Goal: Task Accomplishment & Management: Complete application form

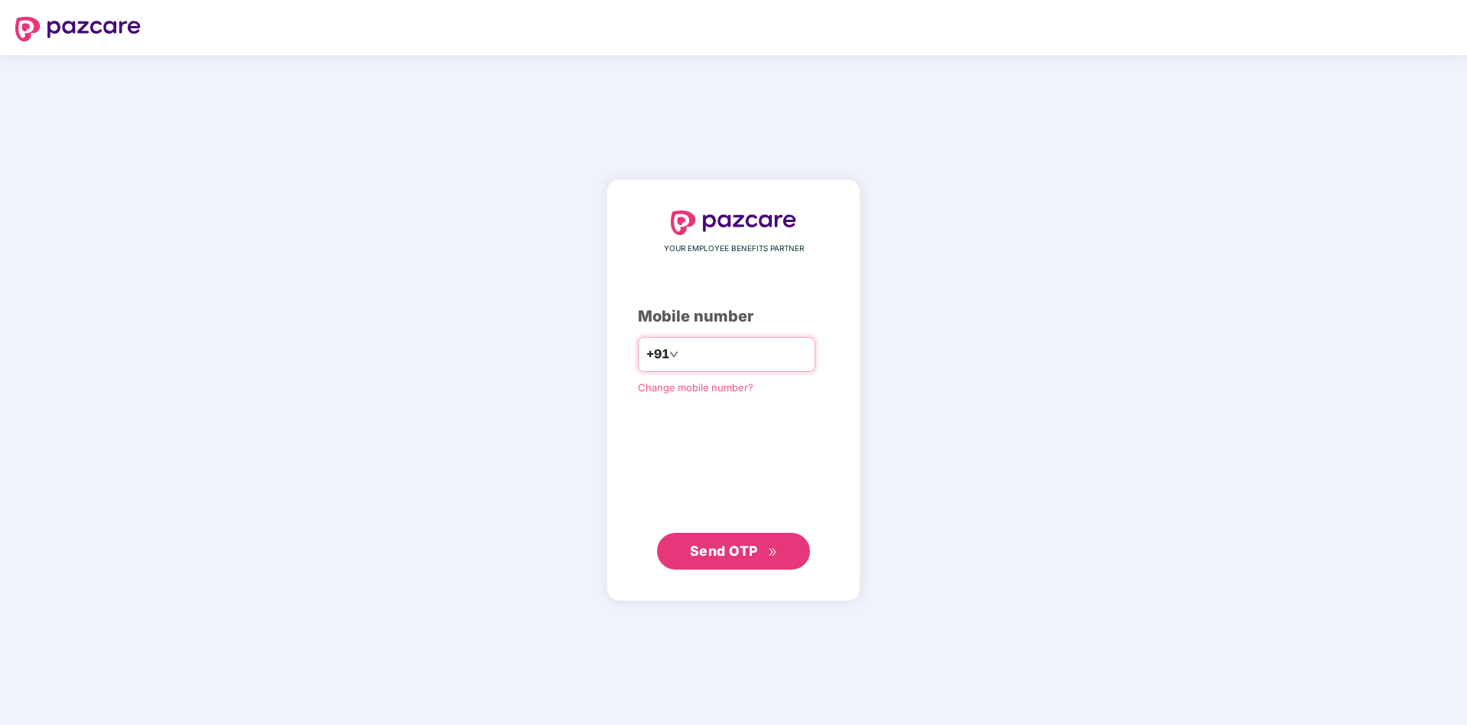
type input "**********"
click at [739, 548] on span "Send OTP" at bounding box center [724, 550] width 68 height 16
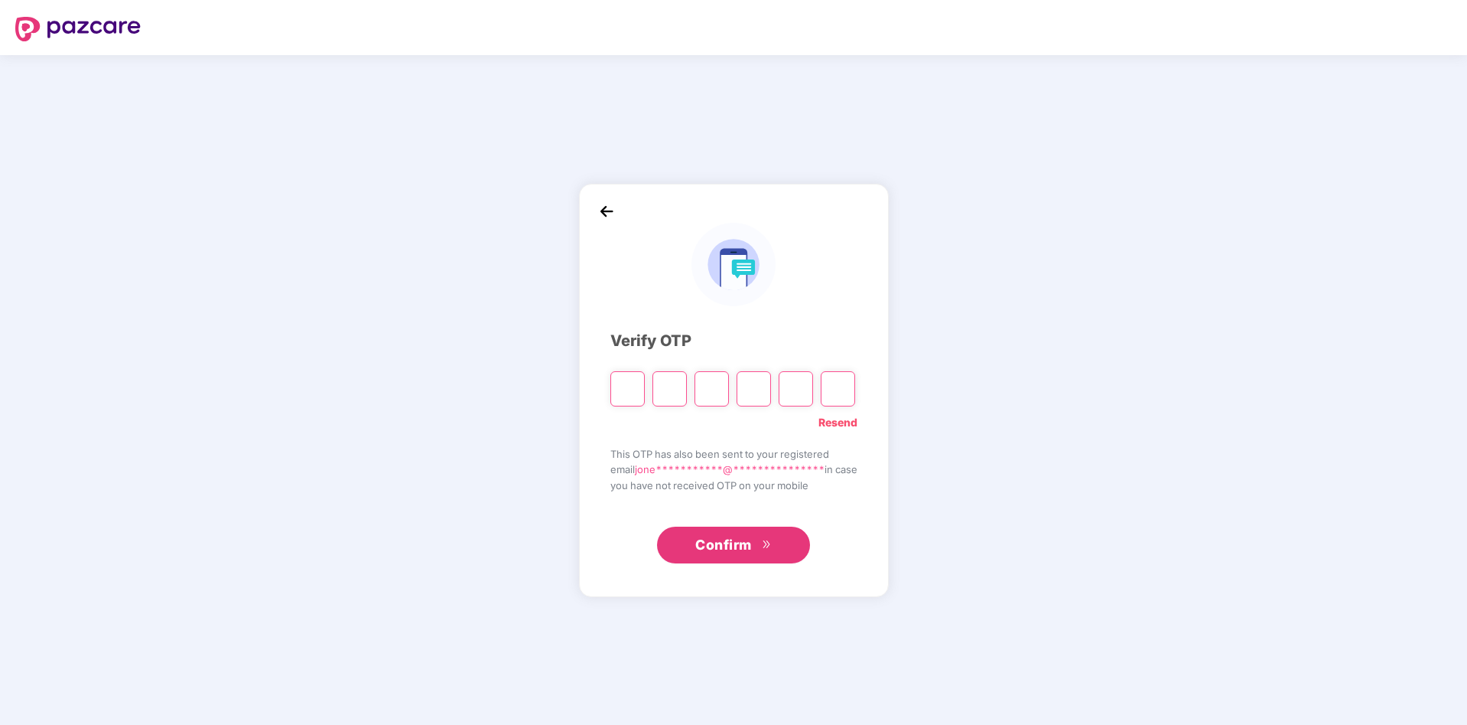
type input "*"
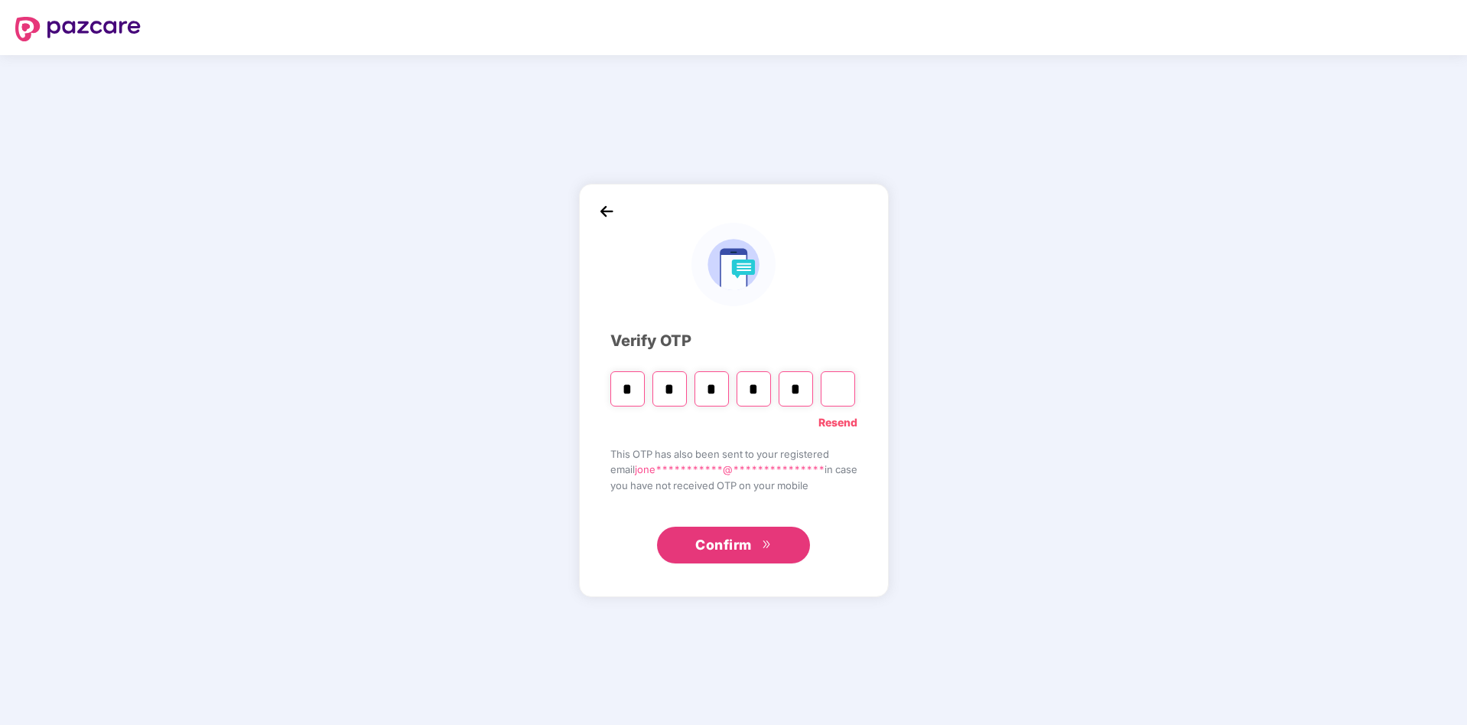
type input "*"
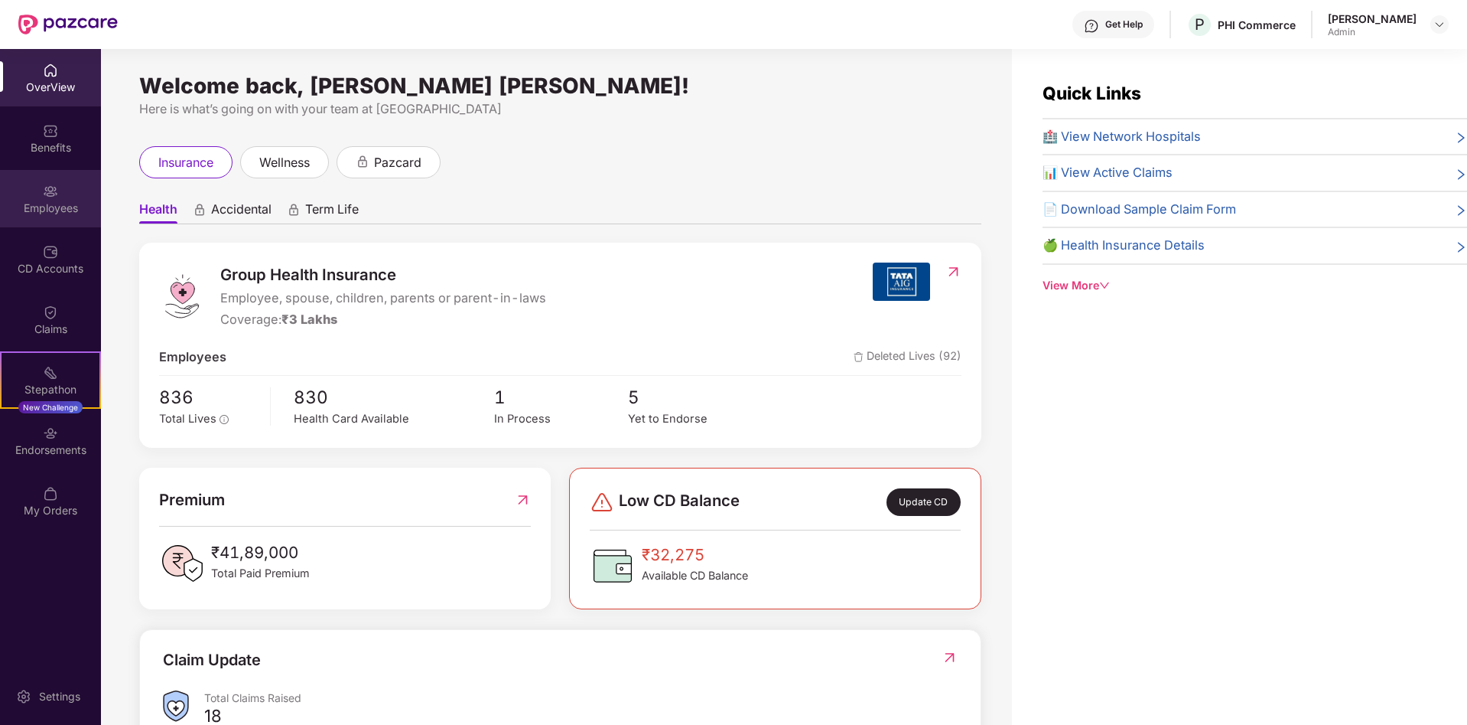
click at [44, 200] on div "Employees" at bounding box center [50, 207] width 101 height 15
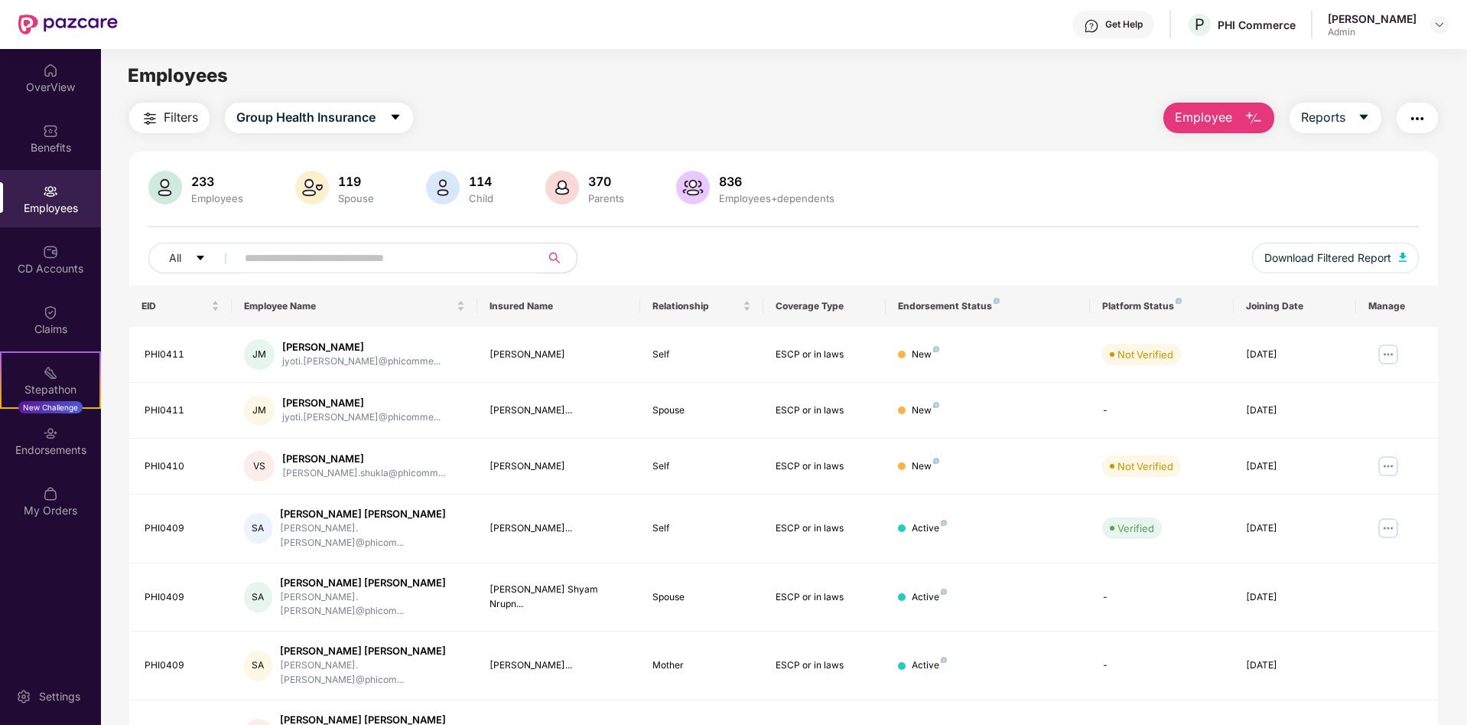
click at [1229, 124] on span "Employee" at bounding box center [1203, 117] width 57 height 19
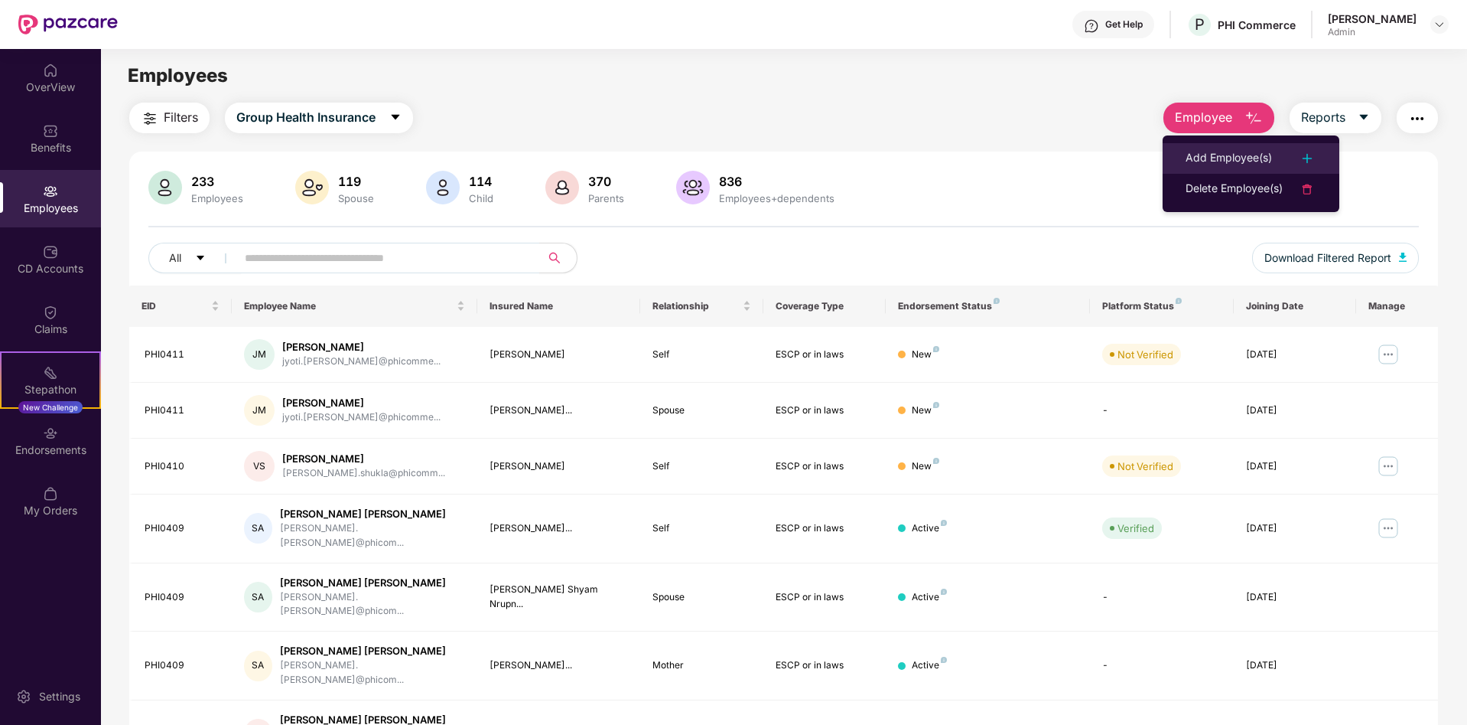
click at [1239, 150] on div "Add Employee(s)" at bounding box center [1229, 158] width 86 height 18
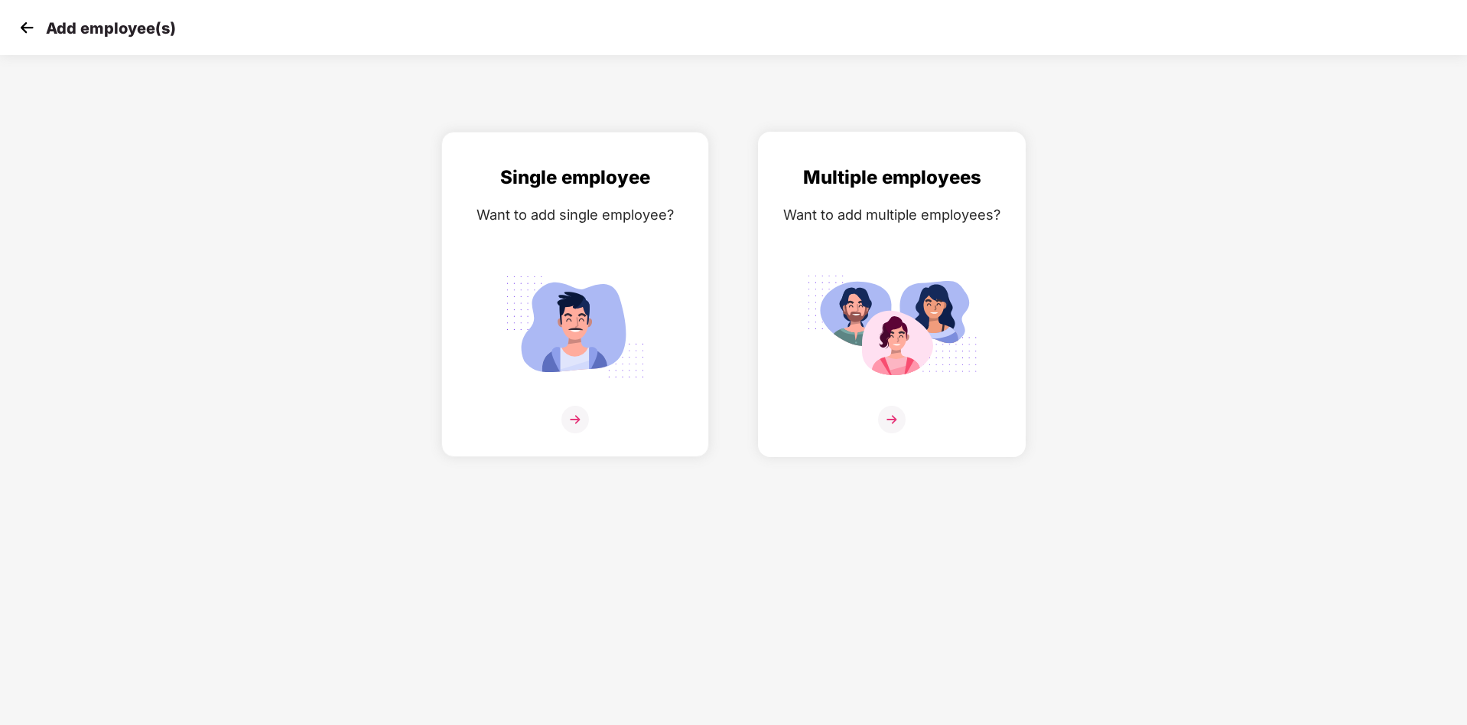
click at [895, 417] on img at bounding box center [892, 419] width 28 height 28
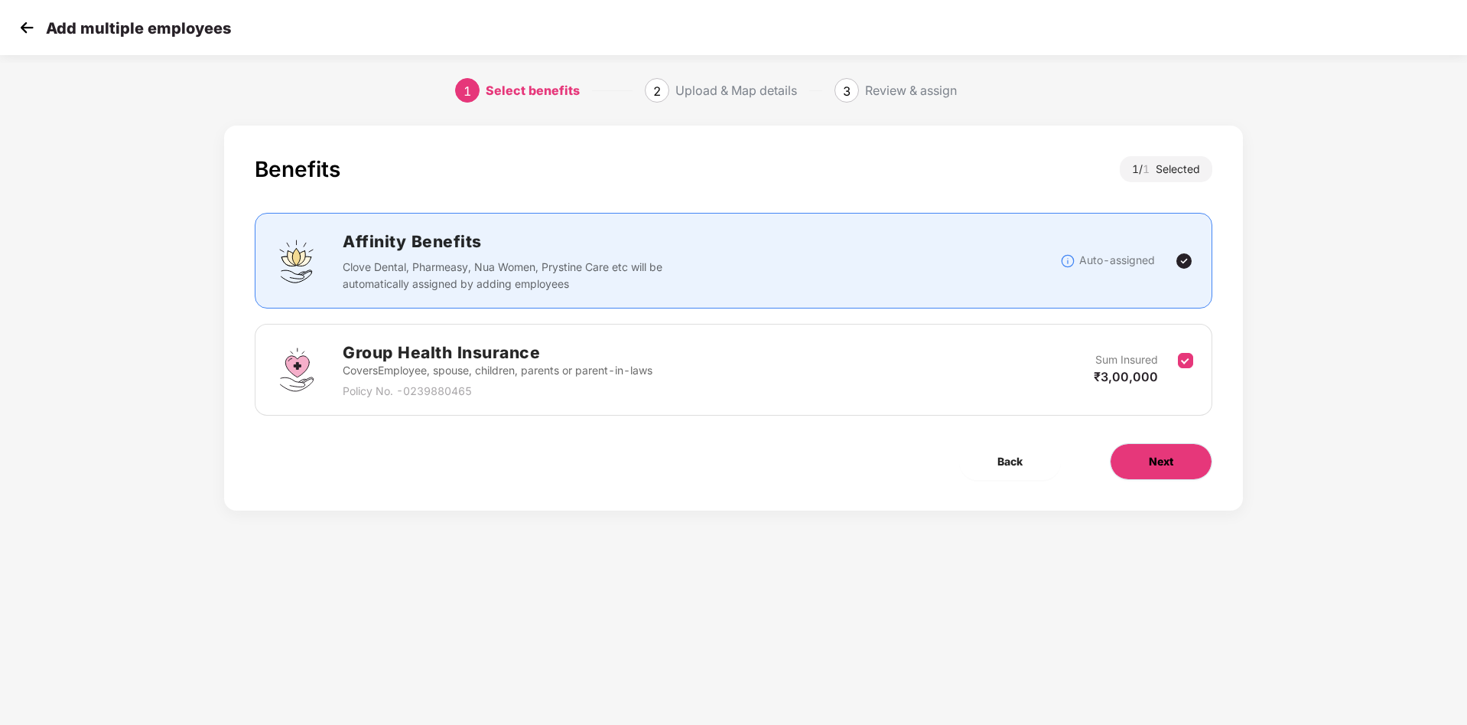
click at [1115, 454] on button "Next" at bounding box center [1161, 461] width 103 height 37
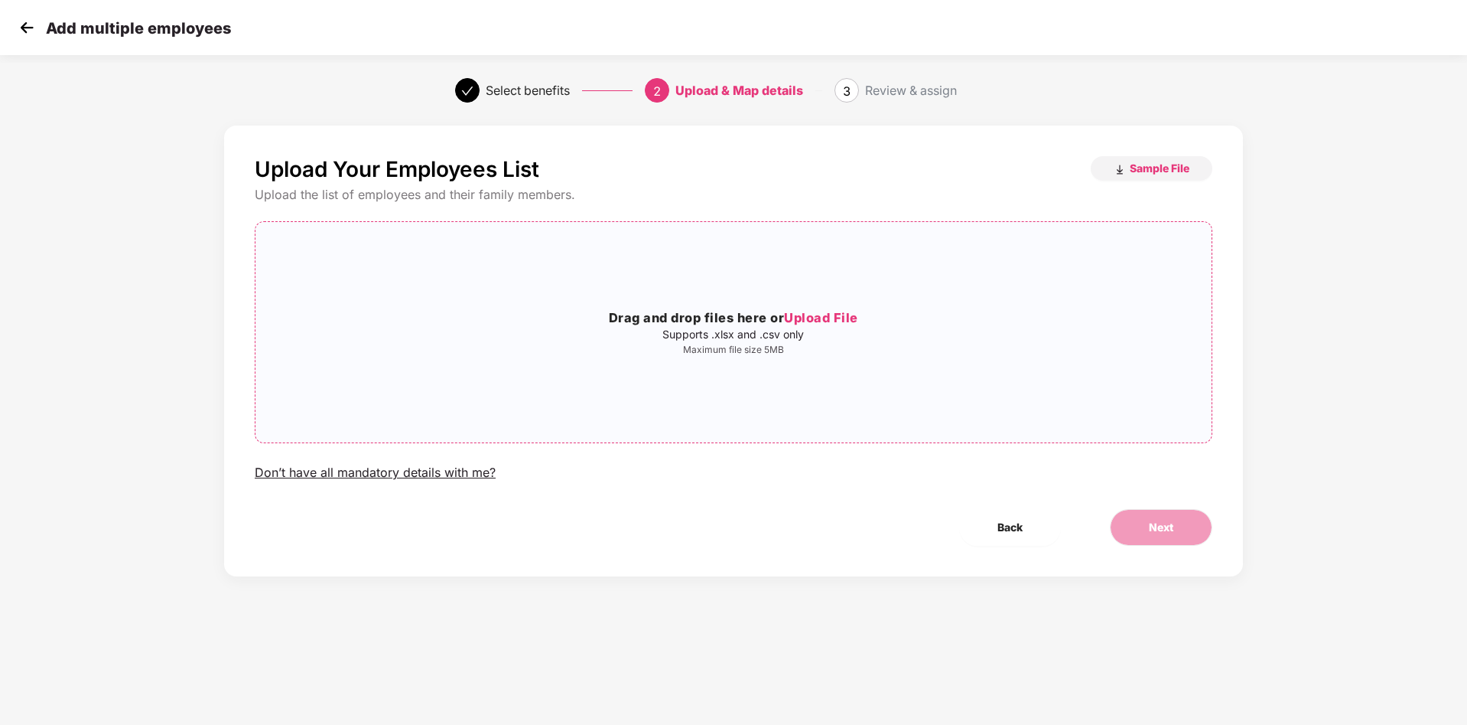
click at [829, 318] on span "Upload File" at bounding box center [821, 317] width 74 height 15
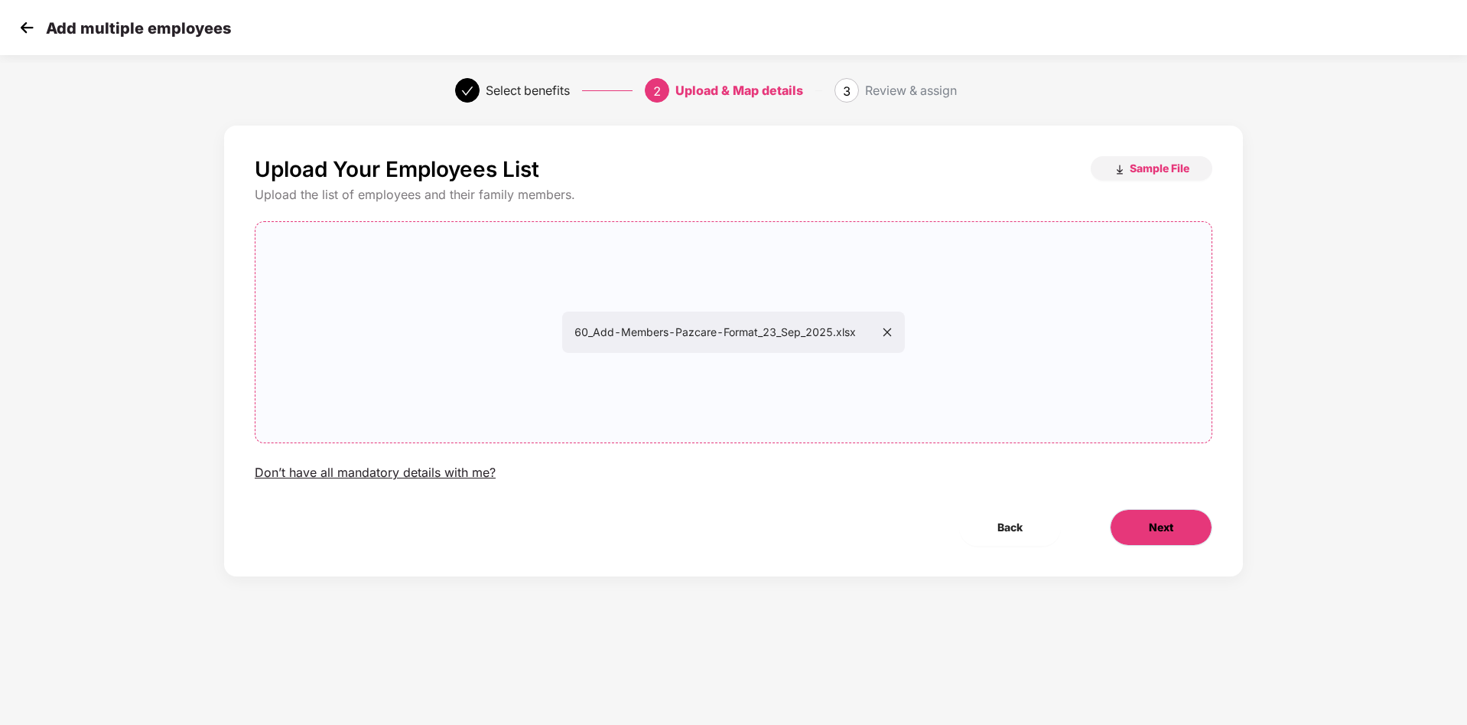
click at [1162, 516] on button "Next" at bounding box center [1161, 527] width 103 height 37
click at [1167, 529] on span "Next" at bounding box center [1161, 527] width 24 height 17
click at [1151, 516] on button "Next" at bounding box center [1161, 527] width 103 height 37
click at [1024, 525] on button "Back" at bounding box center [1010, 527] width 102 height 37
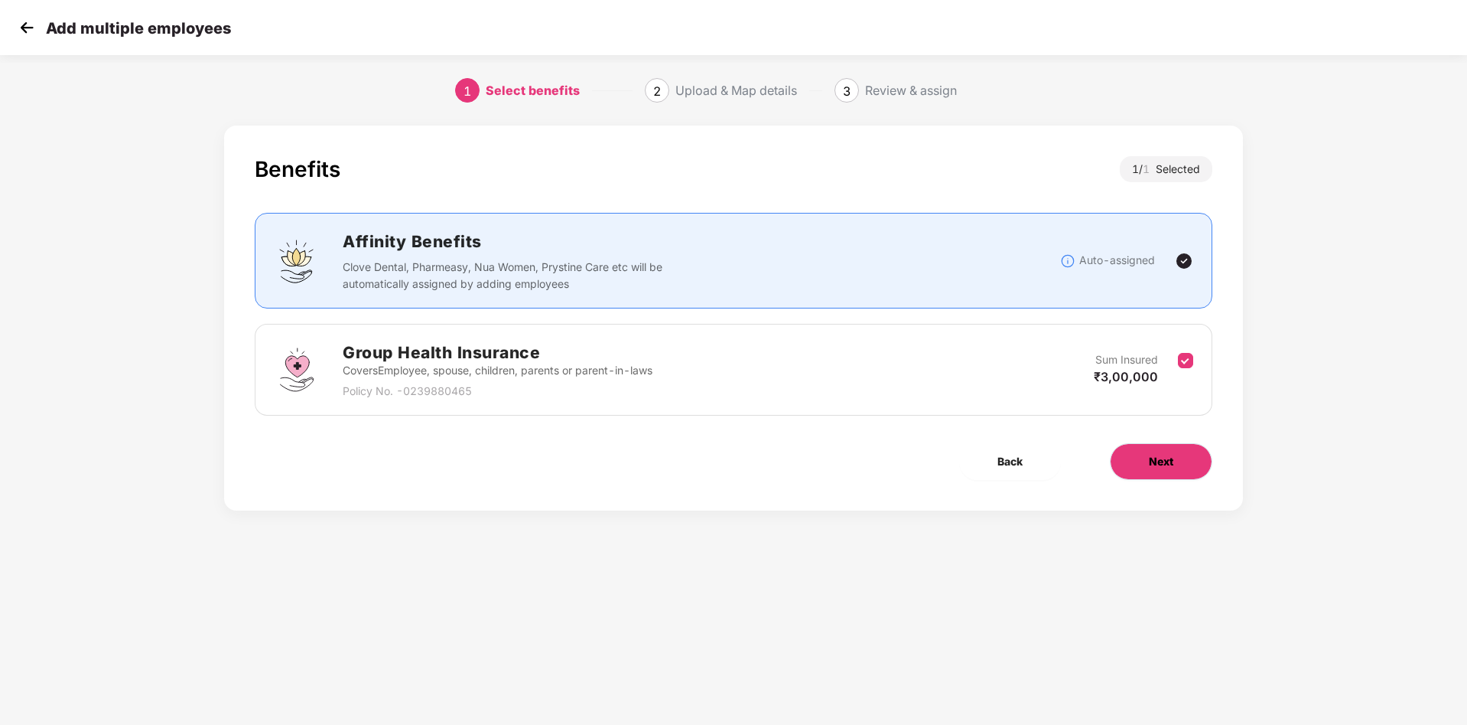
click at [1146, 464] on button "Next" at bounding box center [1161, 461] width 103 height 37
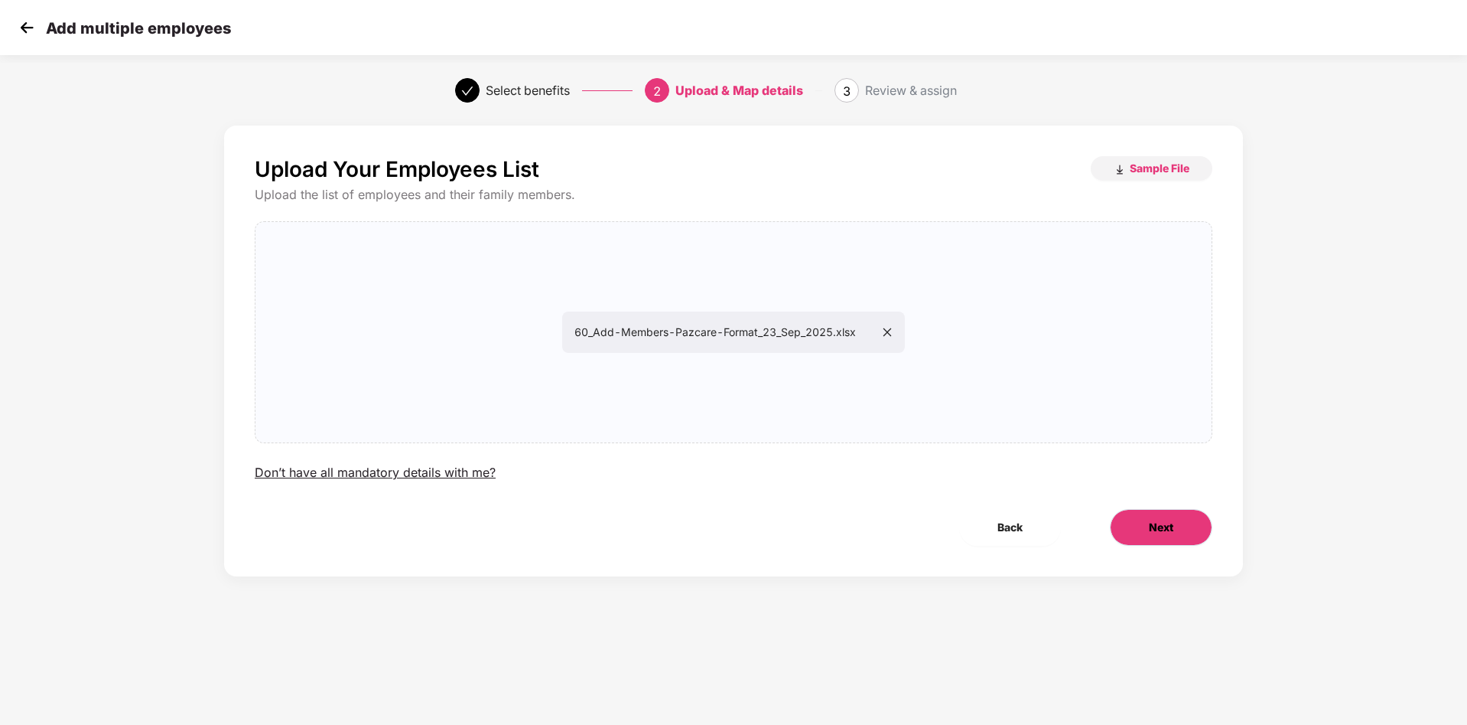
click at [1139, 519] on button "Next" at bounding box center [1161, 527] width 103 height 37
click at [1141, 519] on button "Next" at bounding box center [1161, 527] width 103 height 37
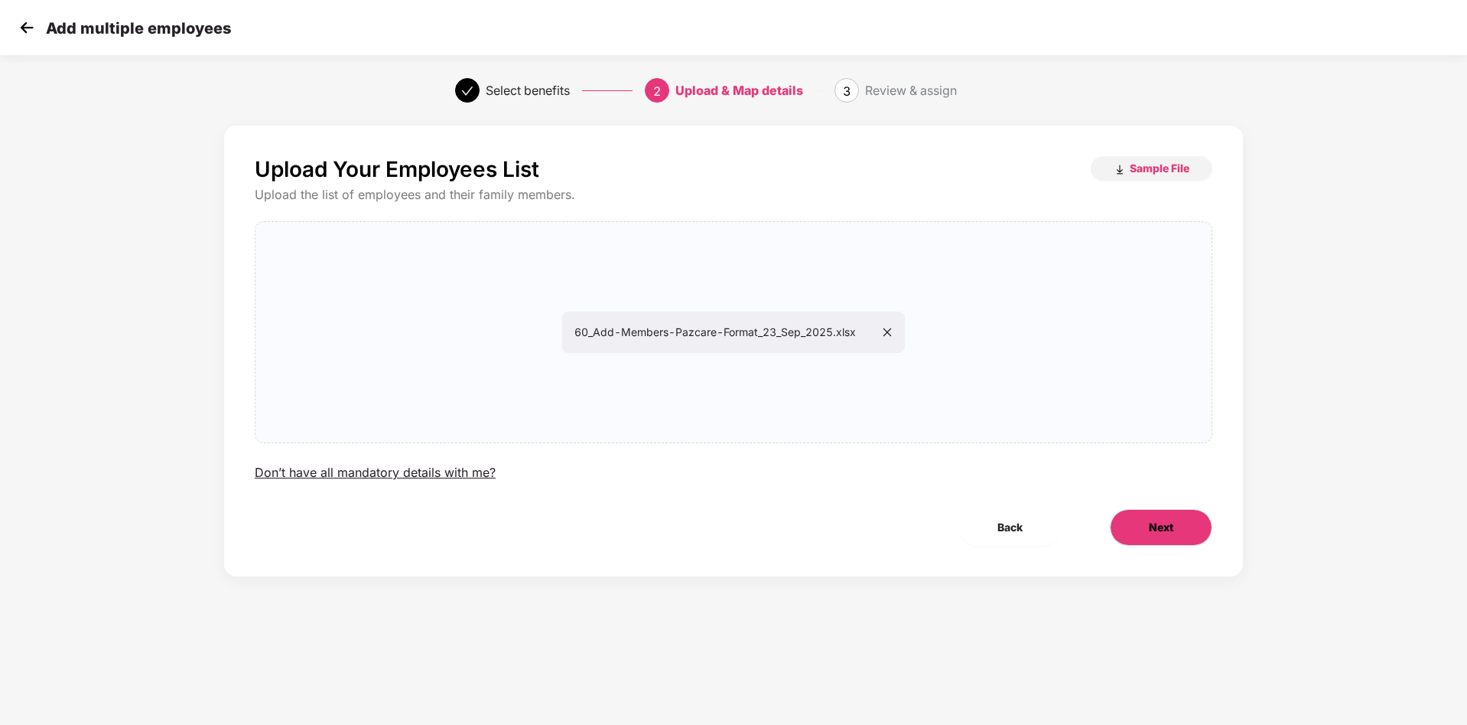
click at [1141, 519] on button "Next" at bounding box center [1161, 527] width 103 height 37
click at [1001, 524] on span "Back" at bounding box center [1010, 527] width 25 height 17
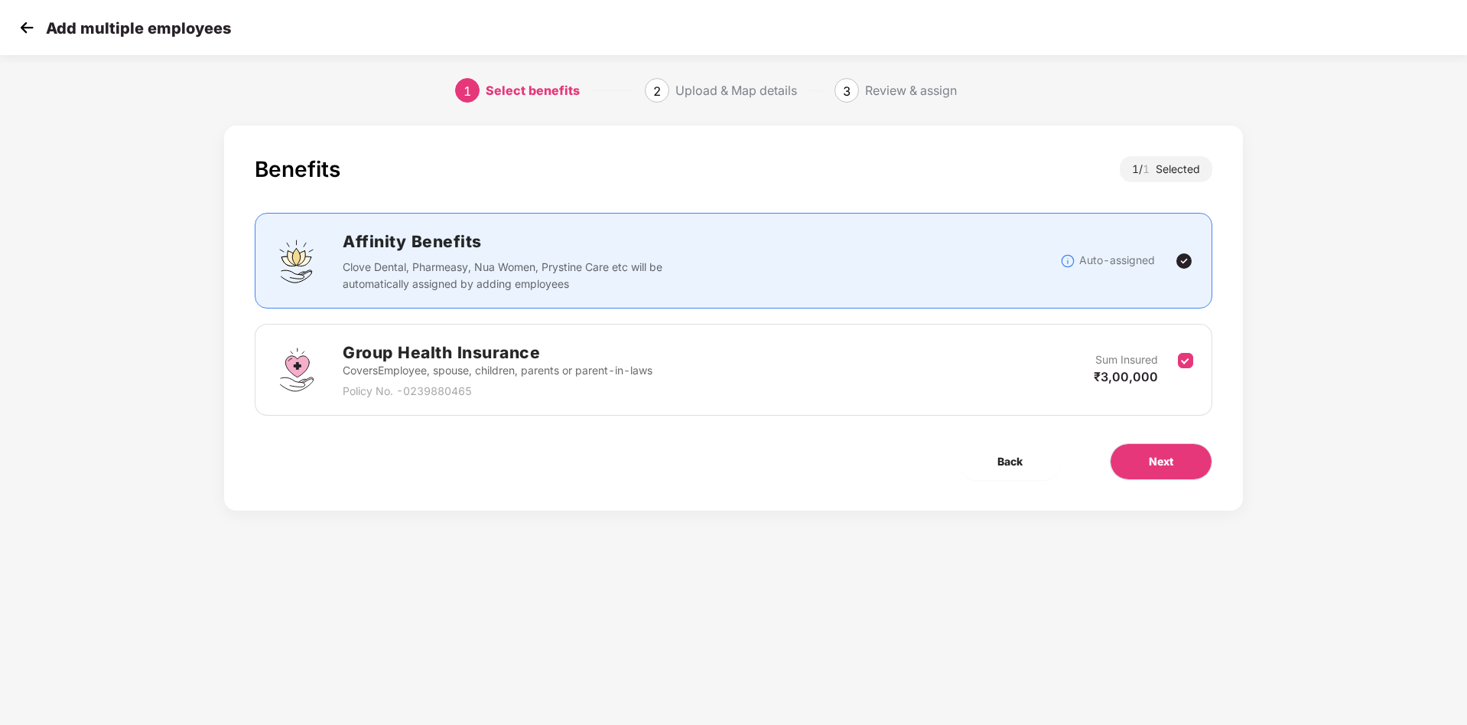
click at [17, 27] on img at bounding box center [26, 27] width 23 height 23
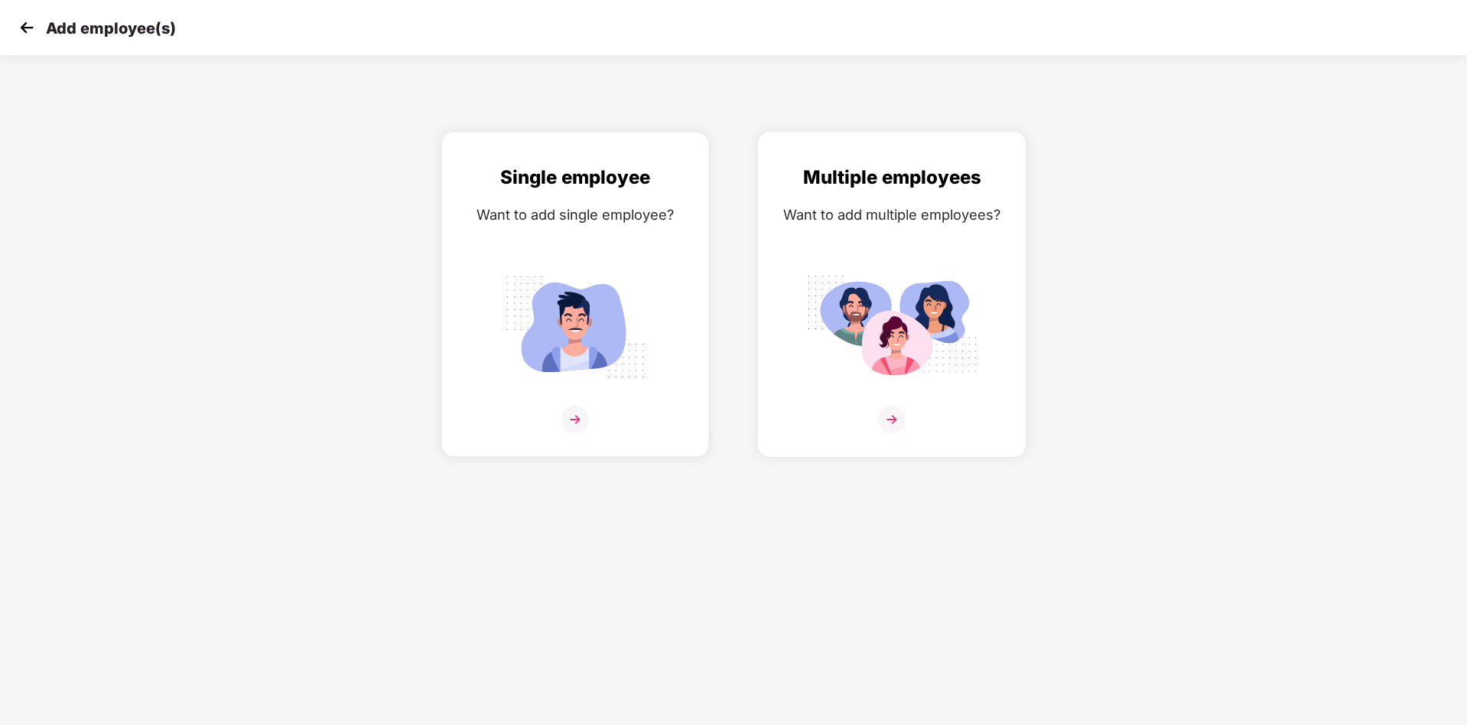
click at [894, 418] on img at bounding box center [892, 419] width 28 height 28
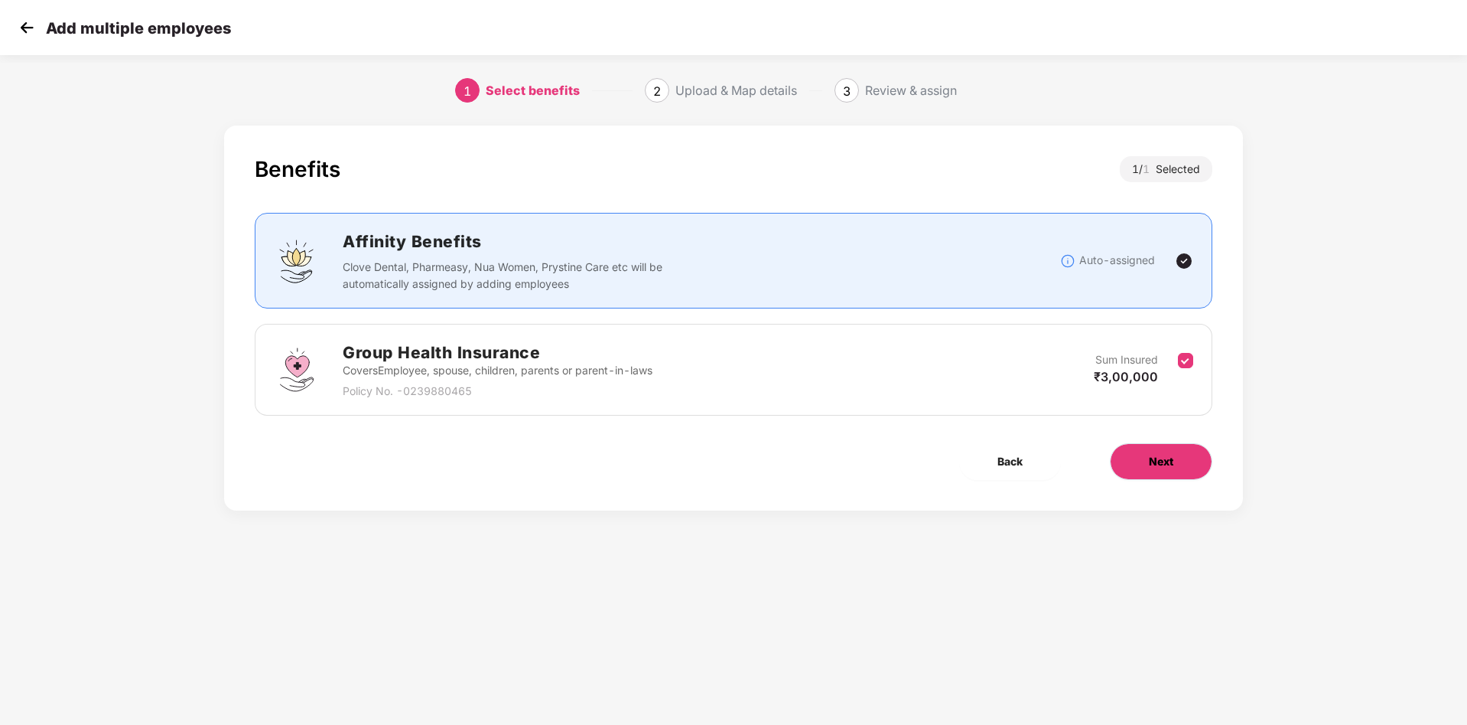
click at [1151, 462] on span "Next" at bounding box center [1161, 461] width 24 height 17
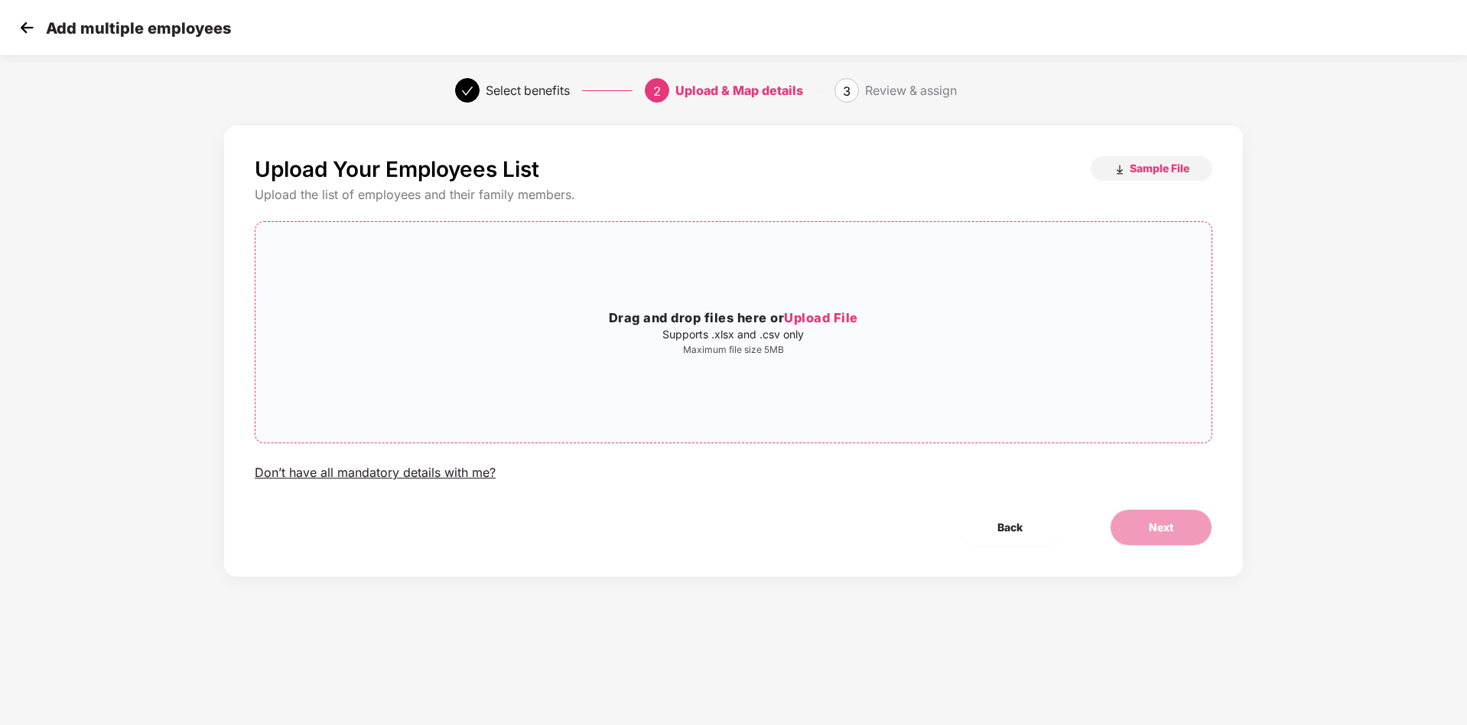
click at [808, 316] on span "Upload File" at bounding box center [821, 317] width 74 height 15
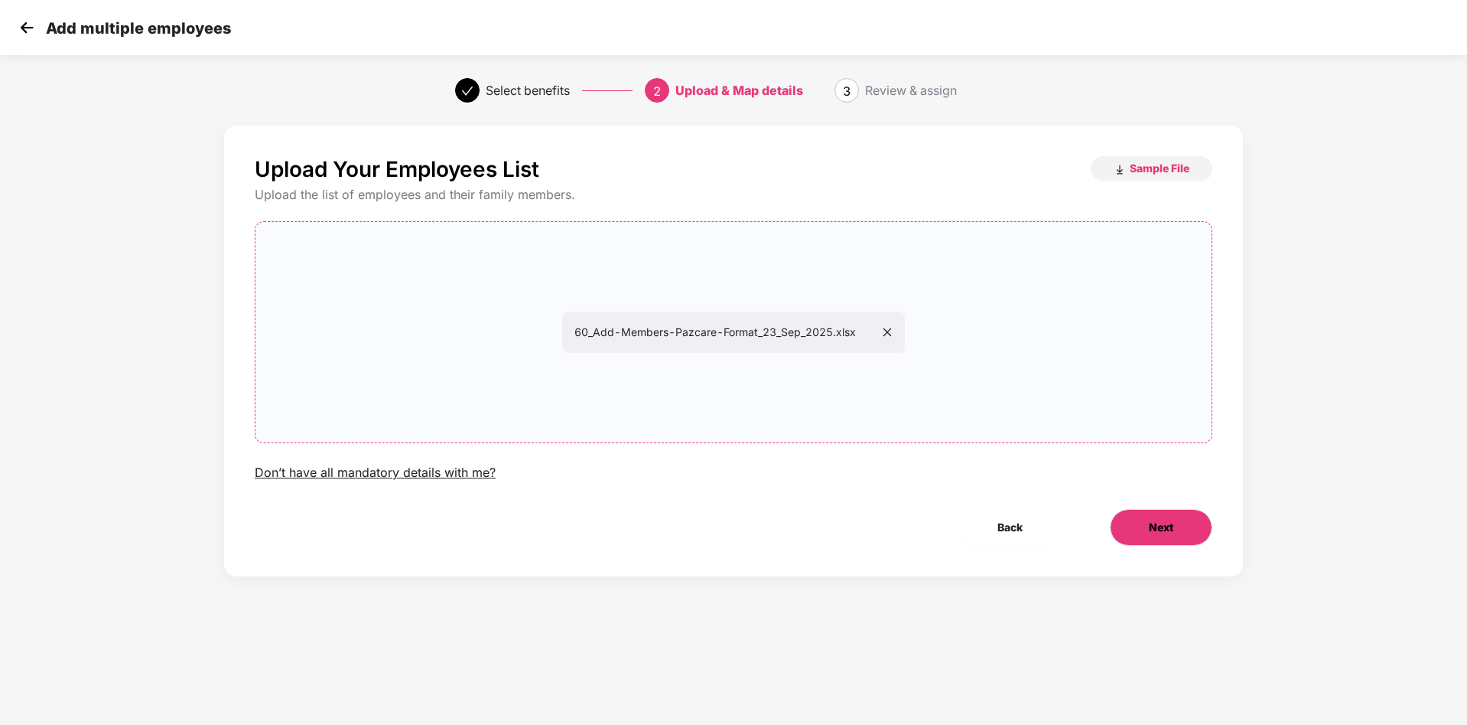
click at [1164, 520] on span "Next" at bounding box center [1161, 527] width 24 height 17
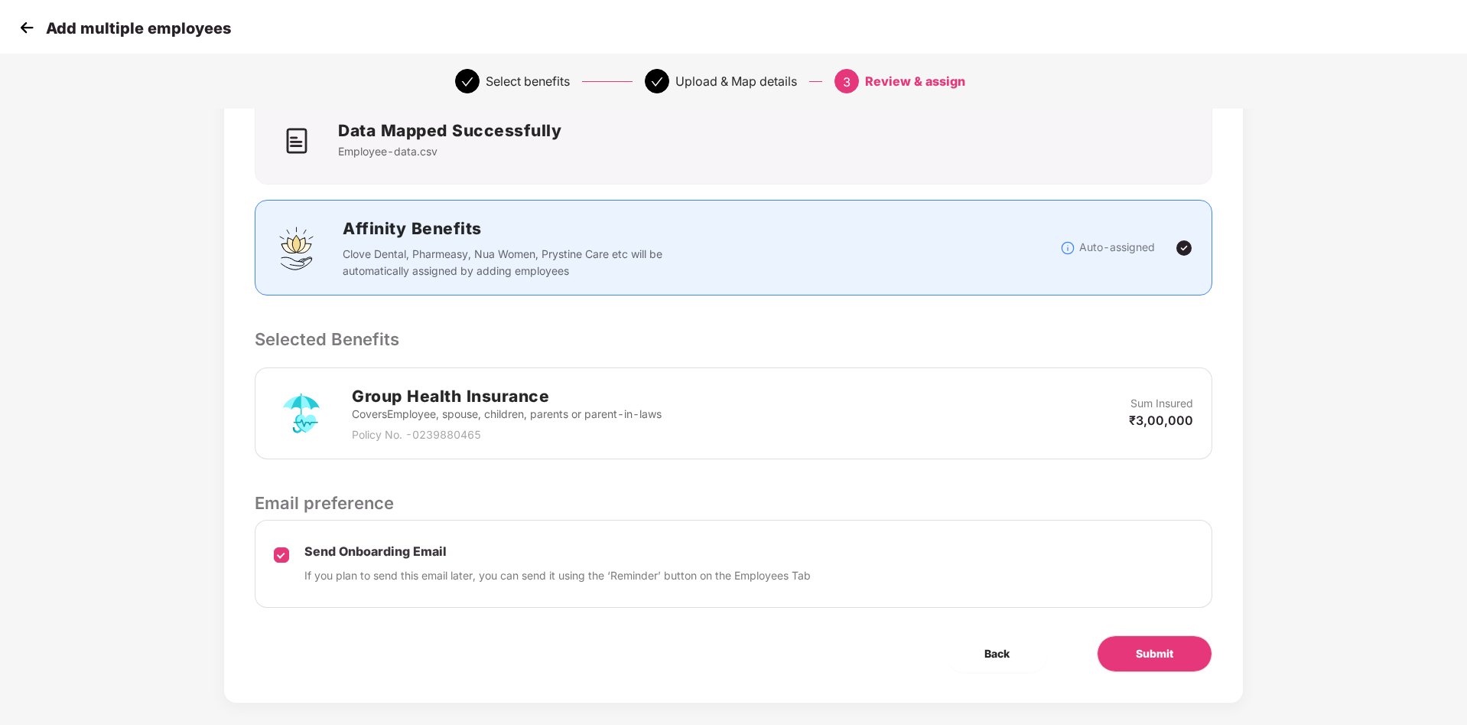
scroll to position [129, 0]
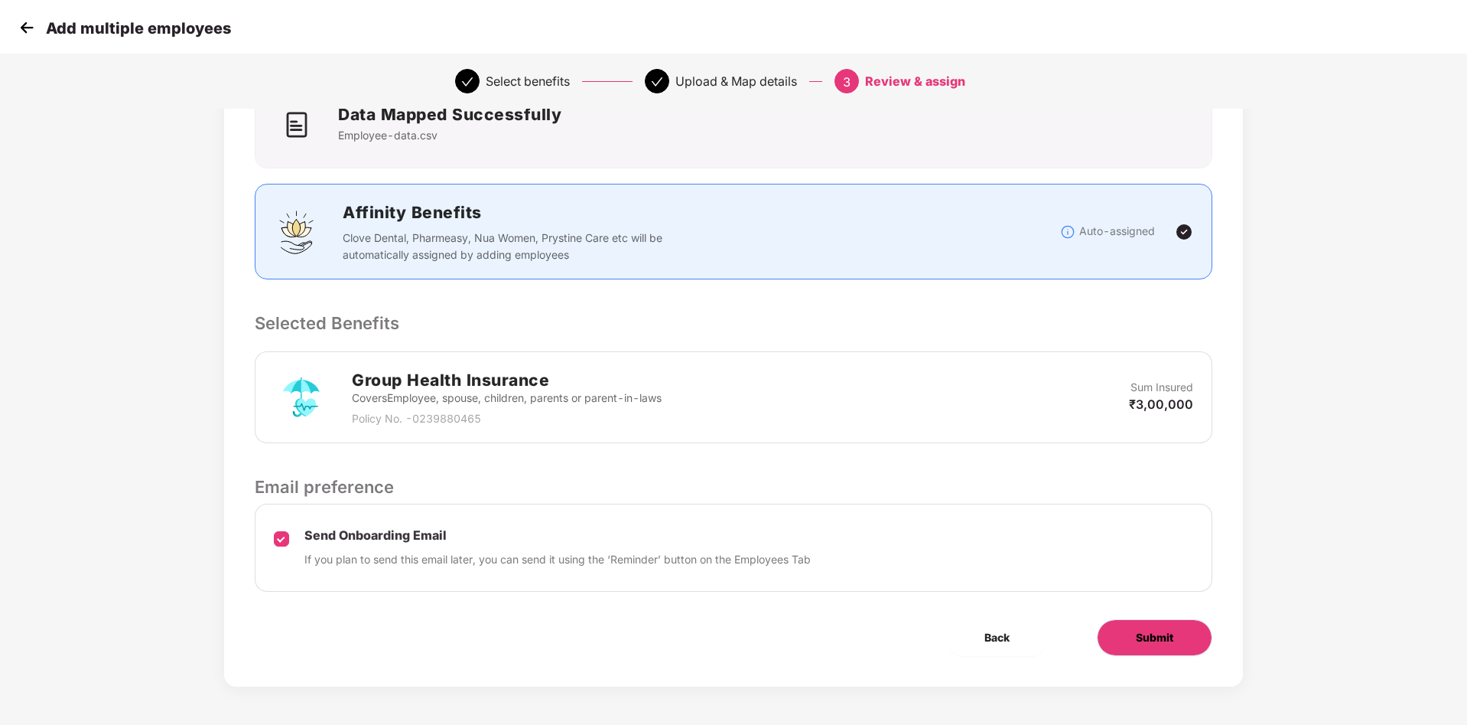
click at [1138, 623] on button "Submit" at bounding box center [1155, 637] width 116 height 37
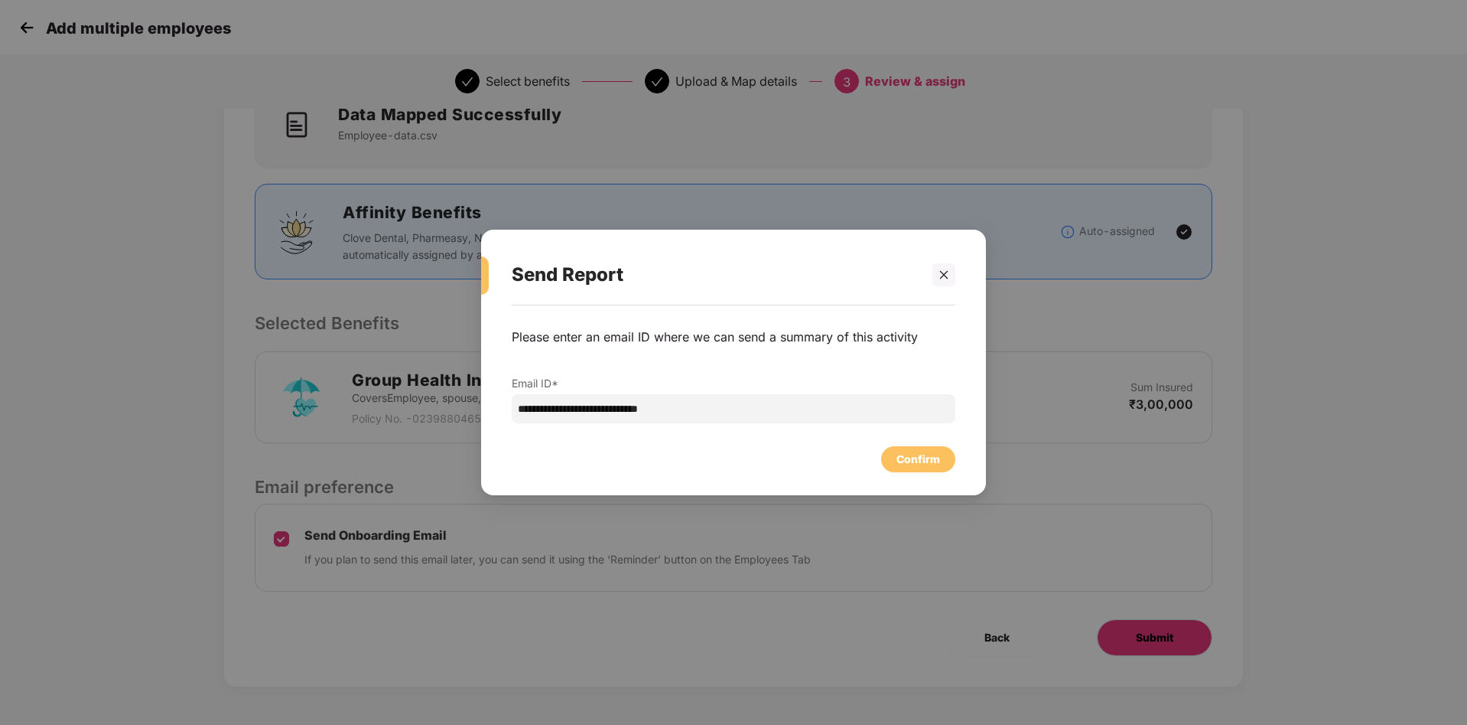
scroll to position [0, 0]
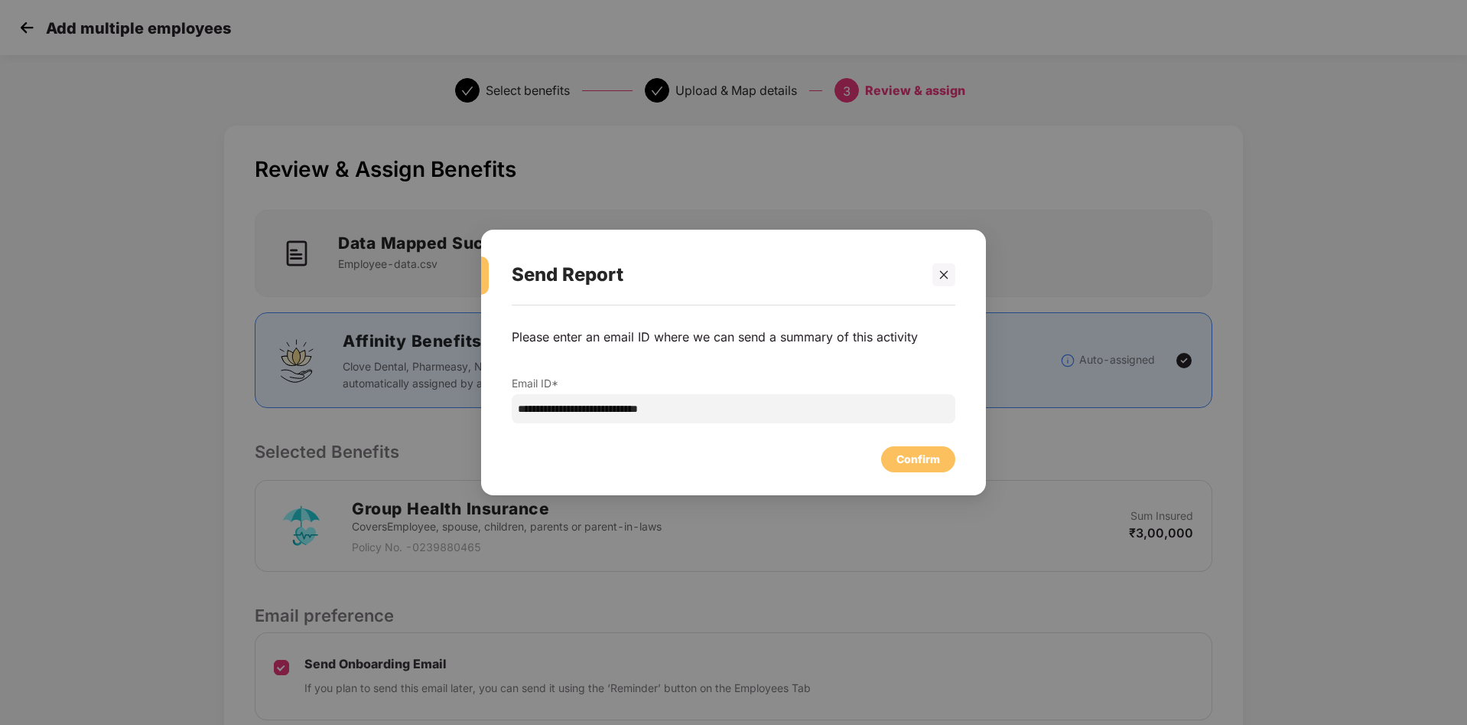
click at [911, 445] on div "Confirm" at bounding box center [734, 455] width 444 height 34
click at [920, 456] on div "Confirm" at bounding box center [919, 459] width 44 height 17
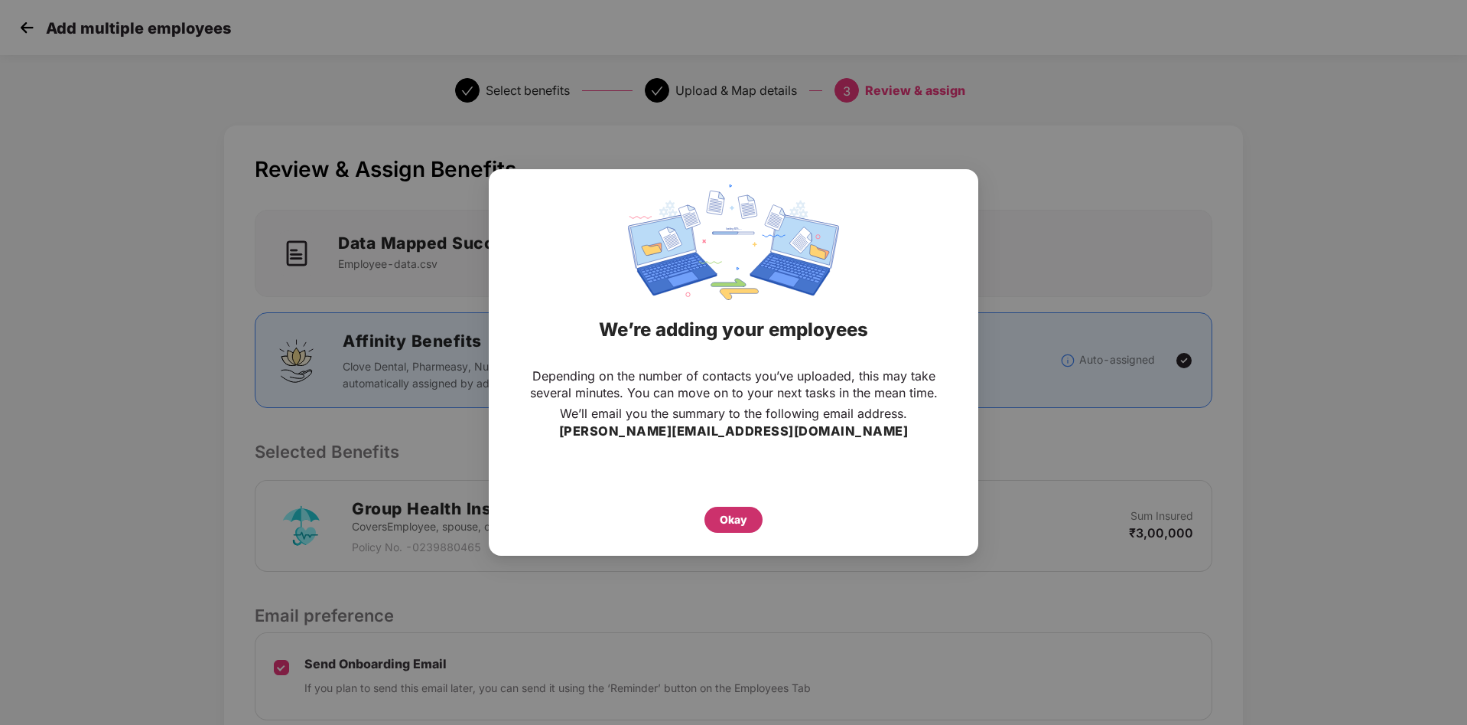
click at [728, 526] on div "Okay" at bounding box center [734, 519] width 28 height 17
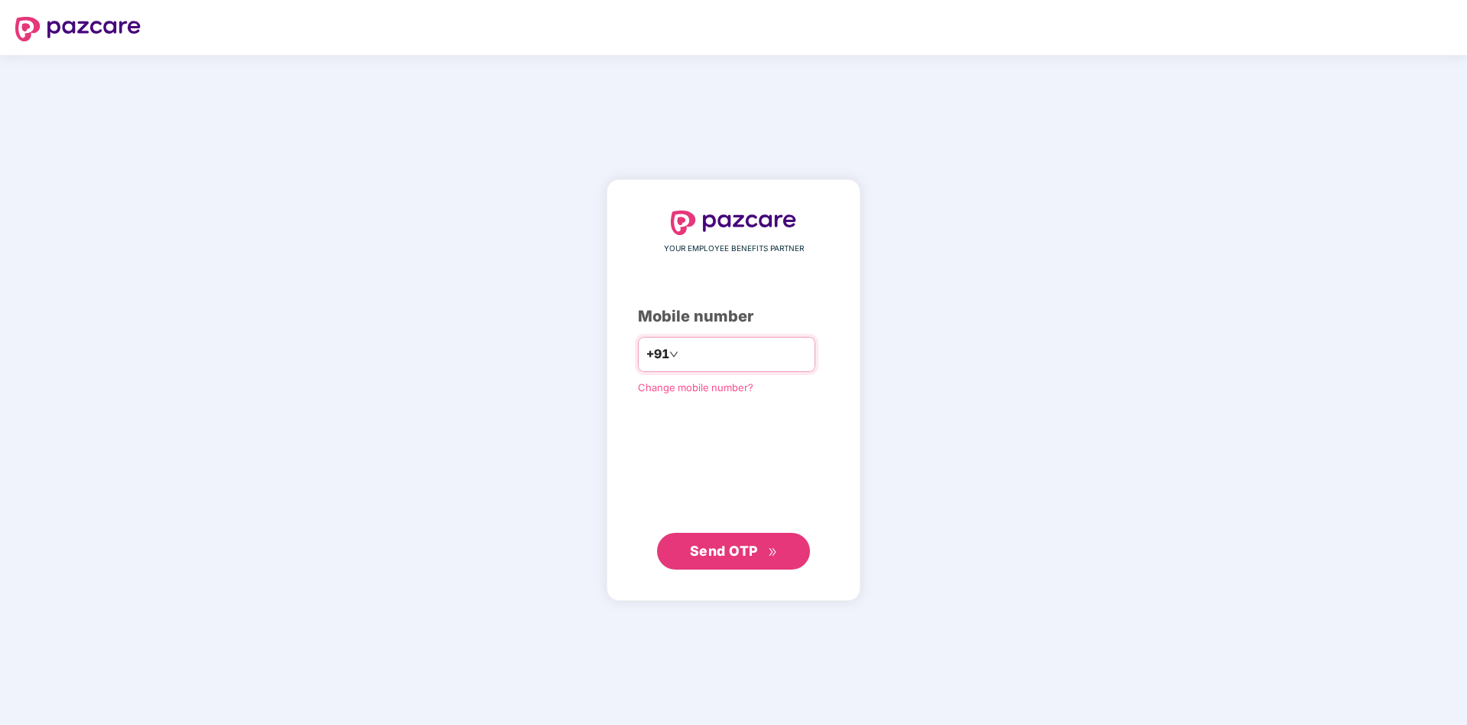
type input "**********"
click at [716, 553] on span "Send OTP" at bounding box center [724, 550] width 68 height 16
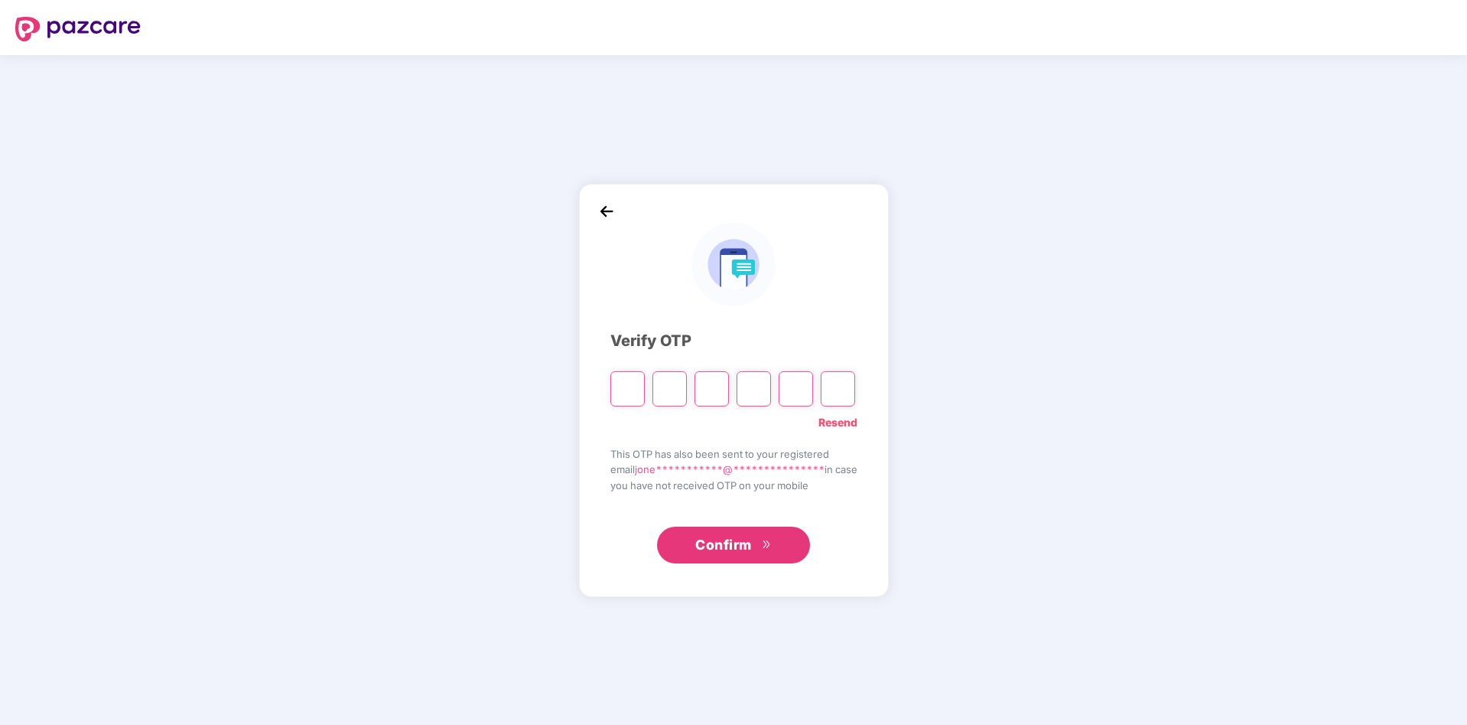
type input "*"
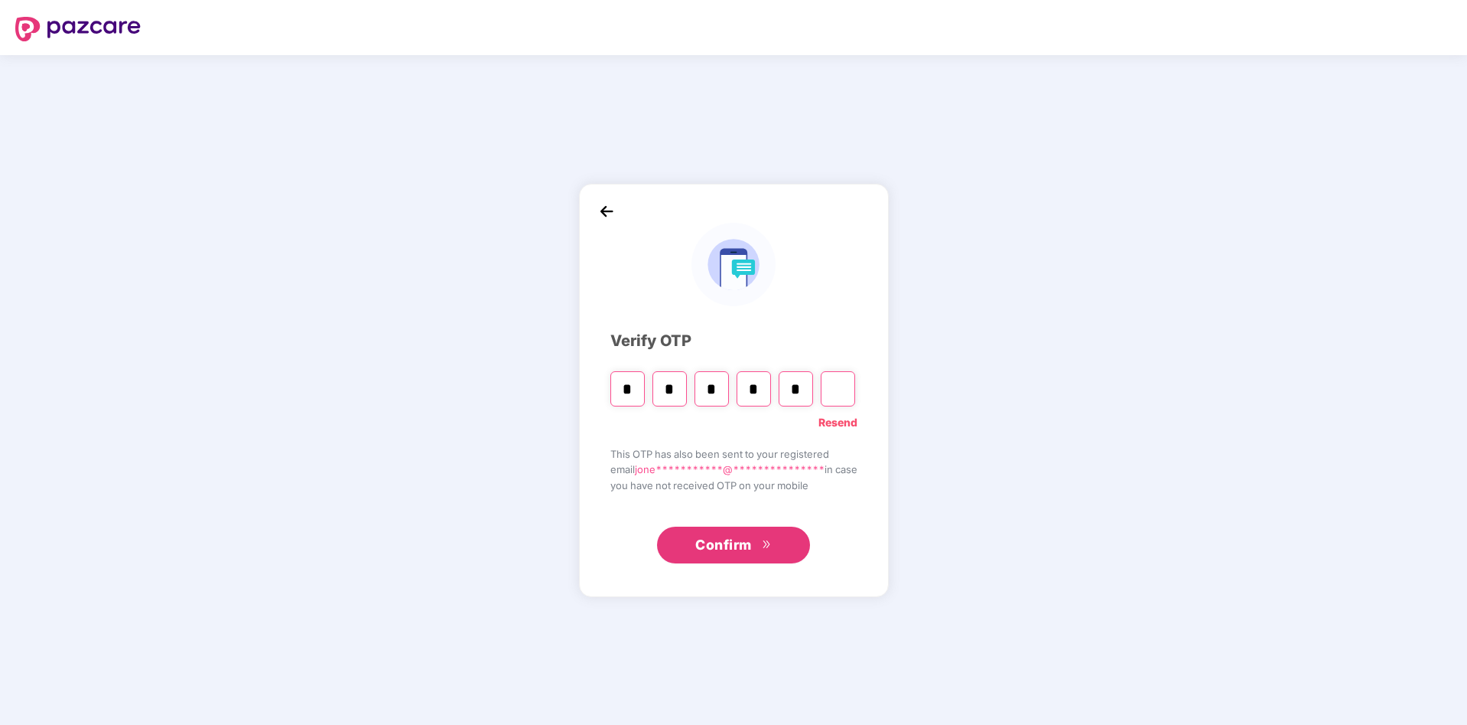
type input "*"
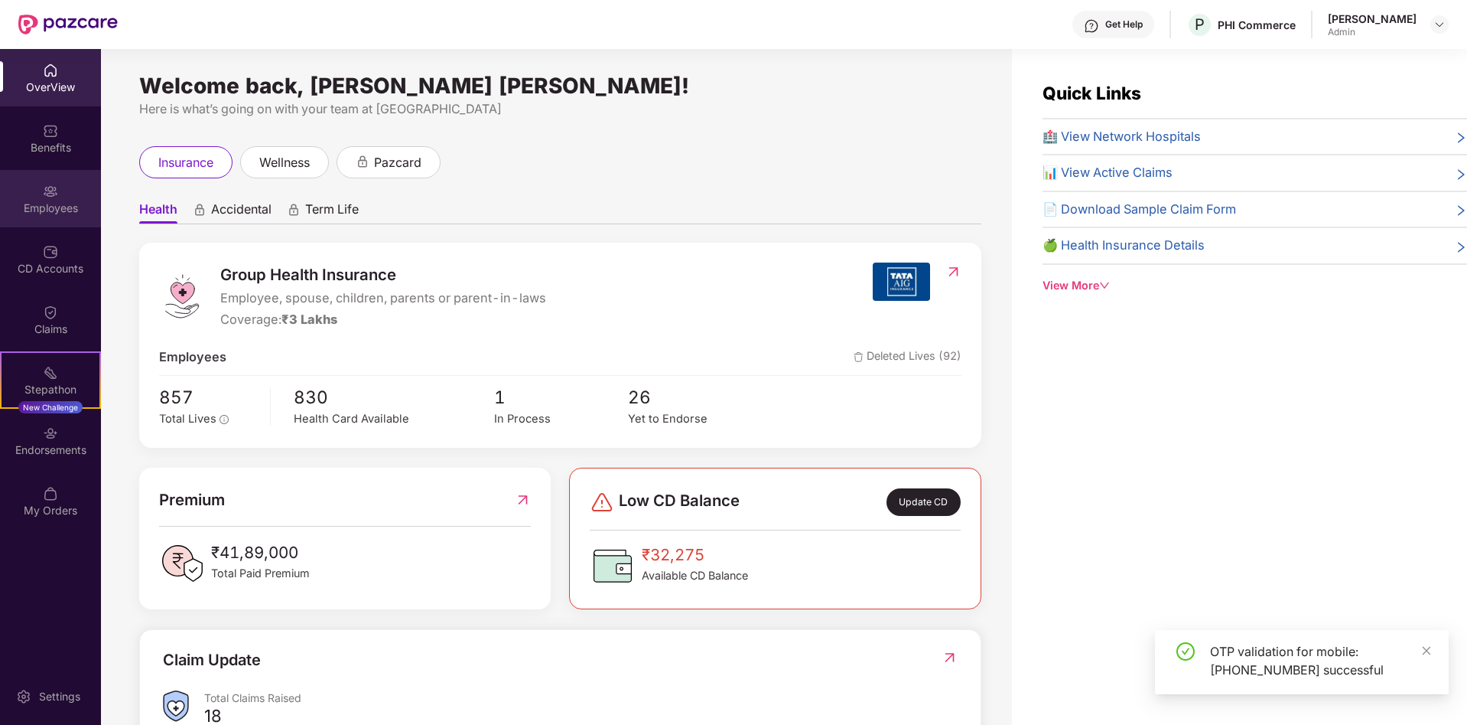
click at [44, 188] on img at bounding box center [50, 191] width 15 height 15
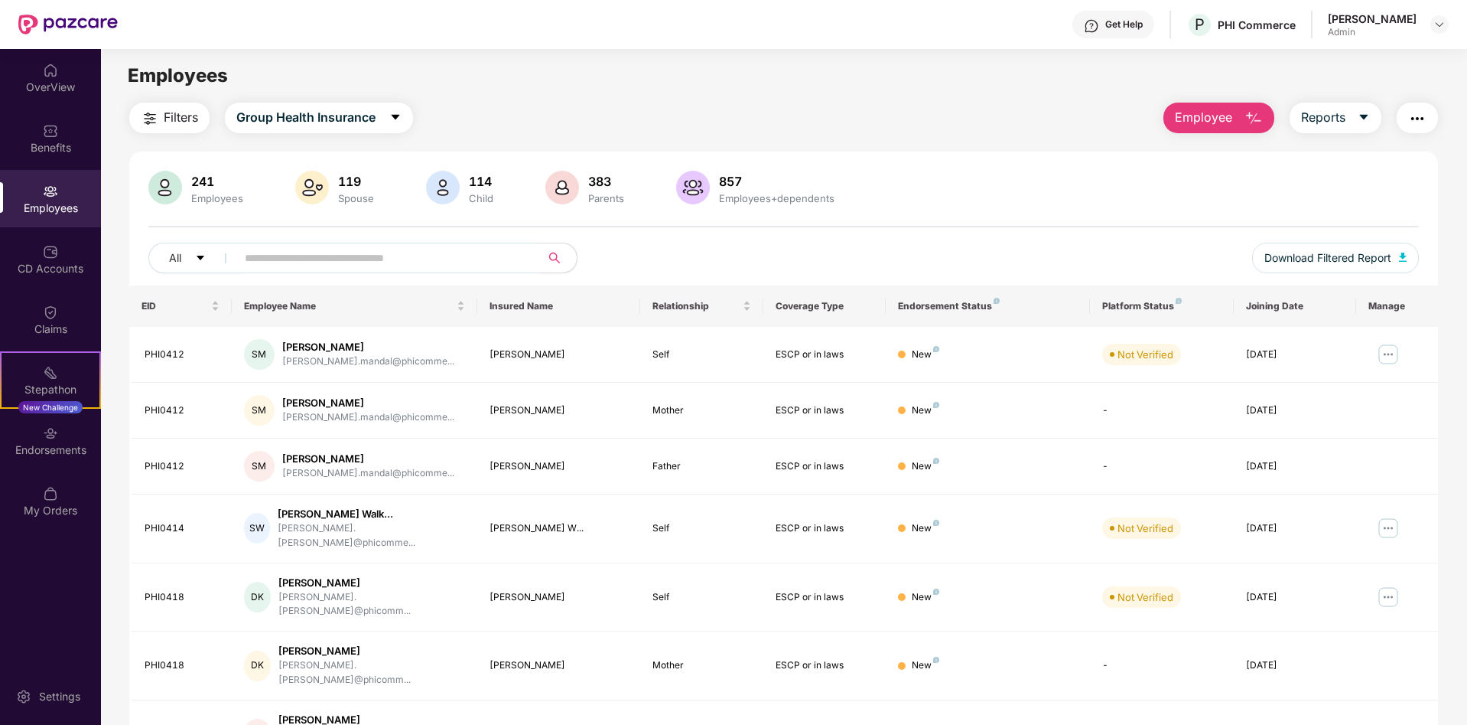
click at [268, 257] on input "text" at bounding box center [382, 257] width 275 height 23
paste input "*******"
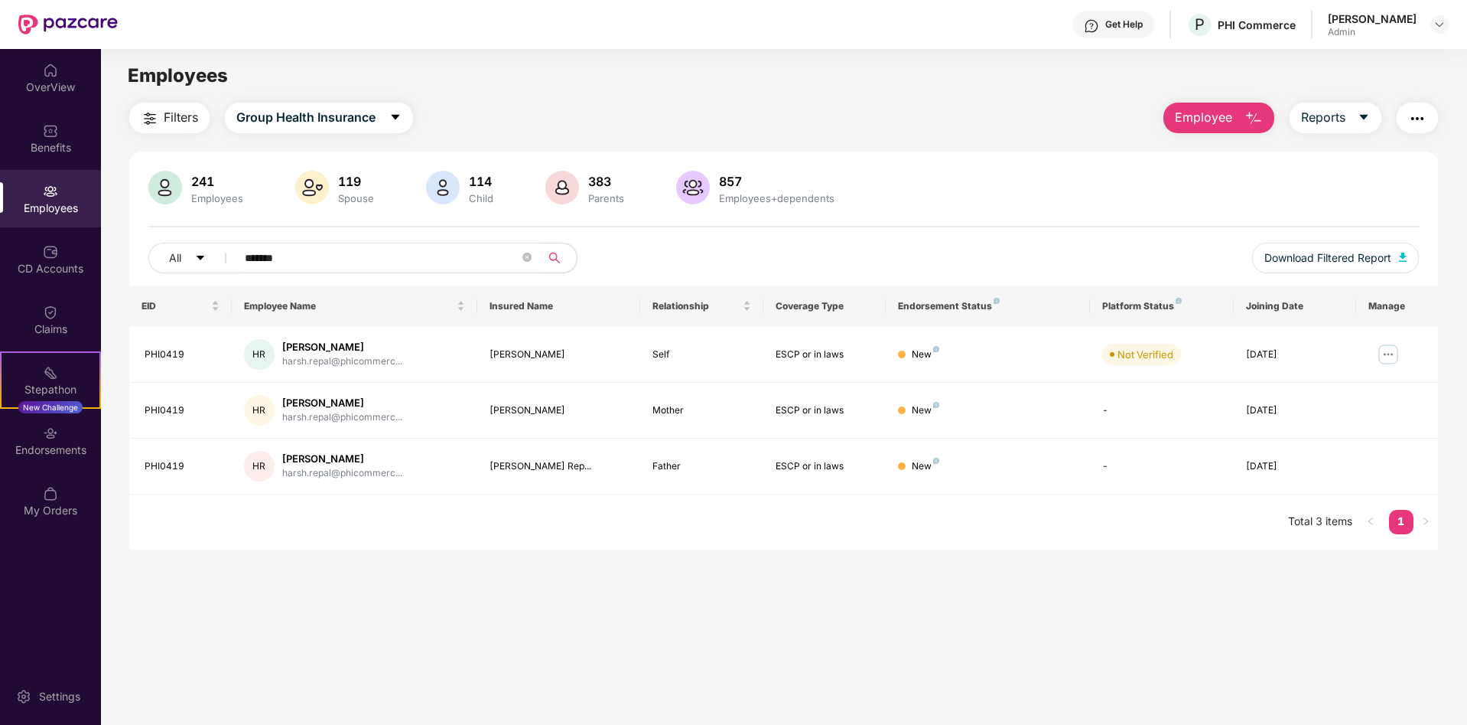
click at [376, 253] on input "*******" at bounding box center [382, 257] width 275 height 23
paste input "text"
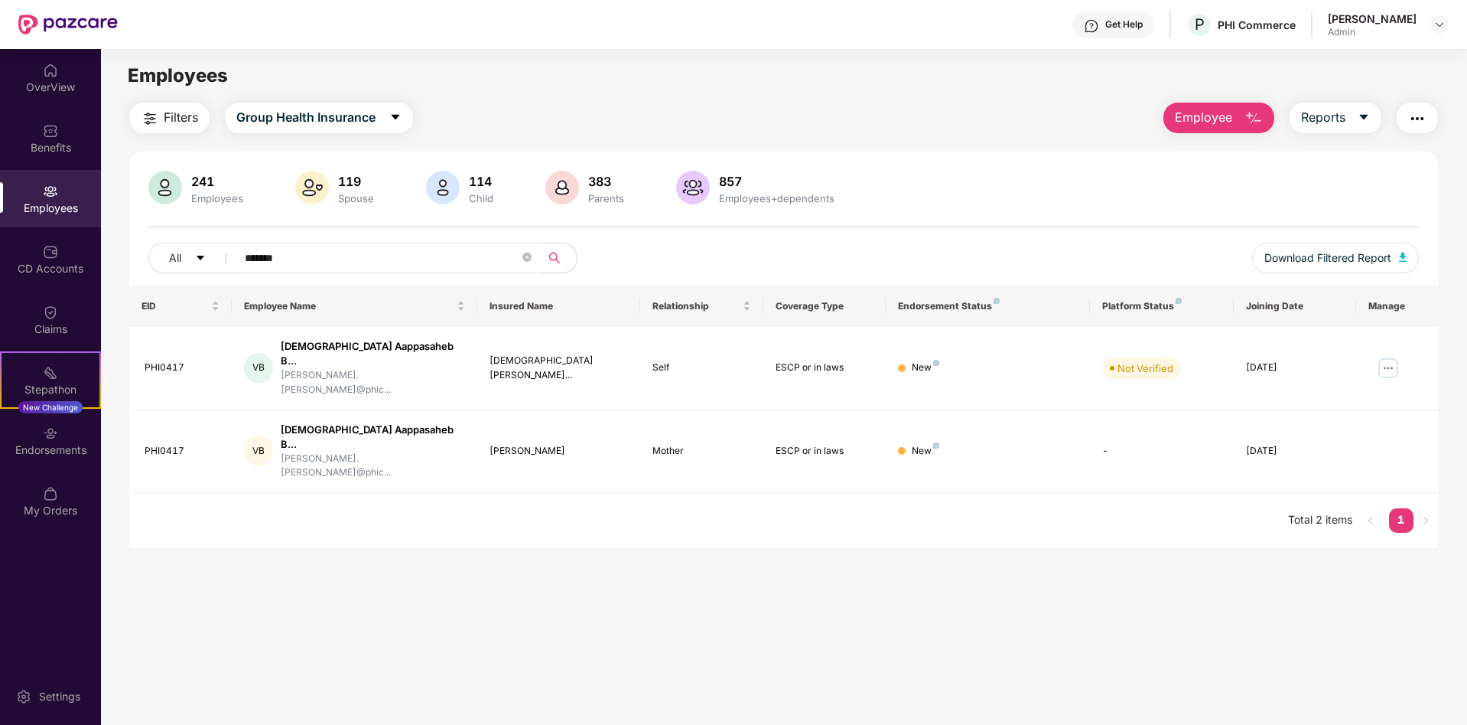
paste input "text"
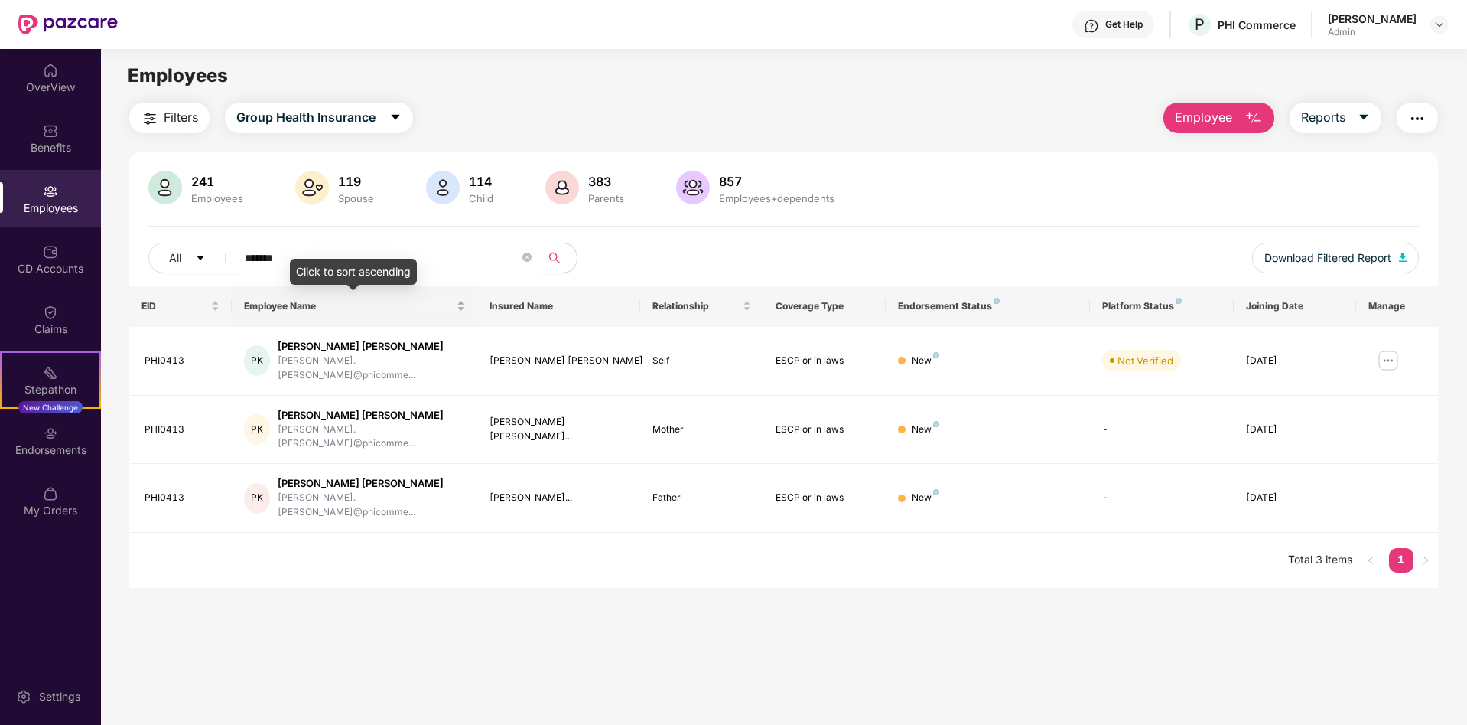
paste input "text"
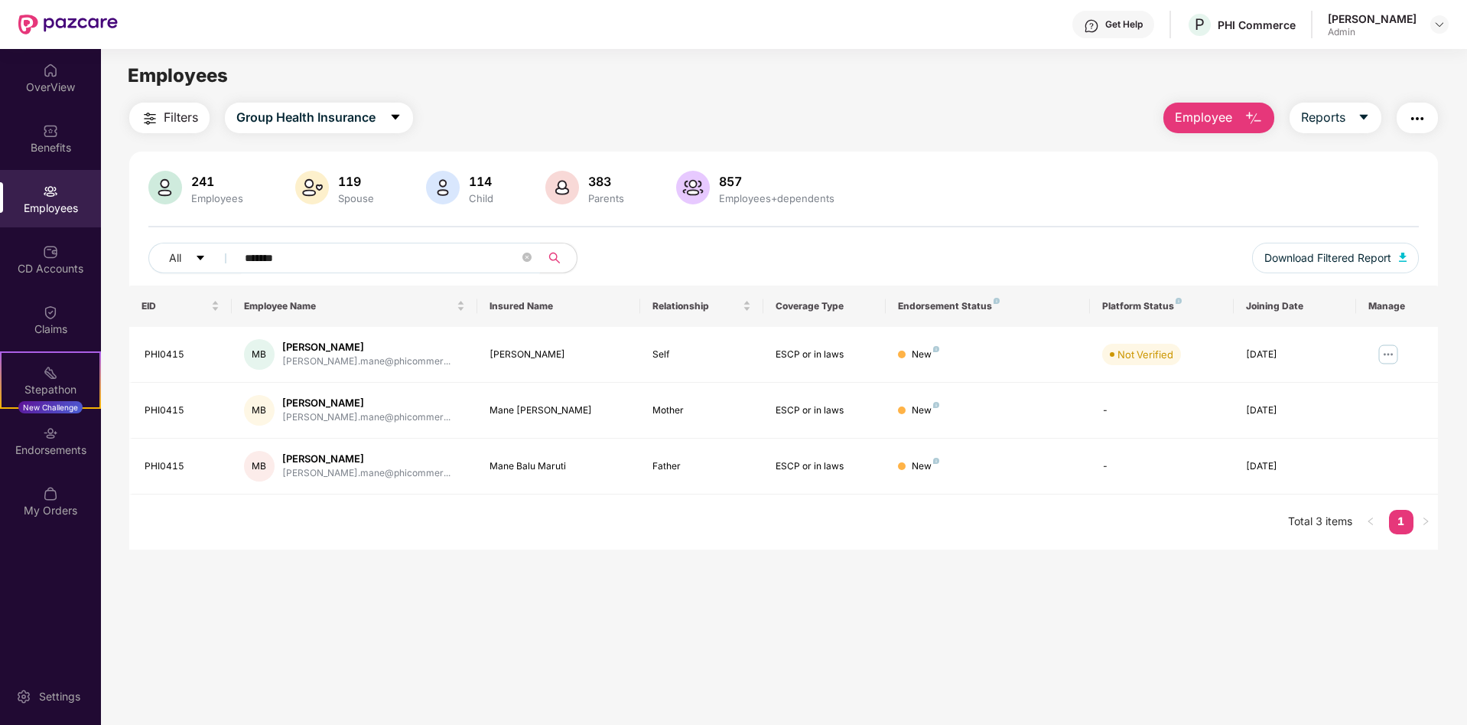
type input "*******"
click at [1106, 27] on div "Get Help" at bounding box center [1124, 24] width 37 height 12
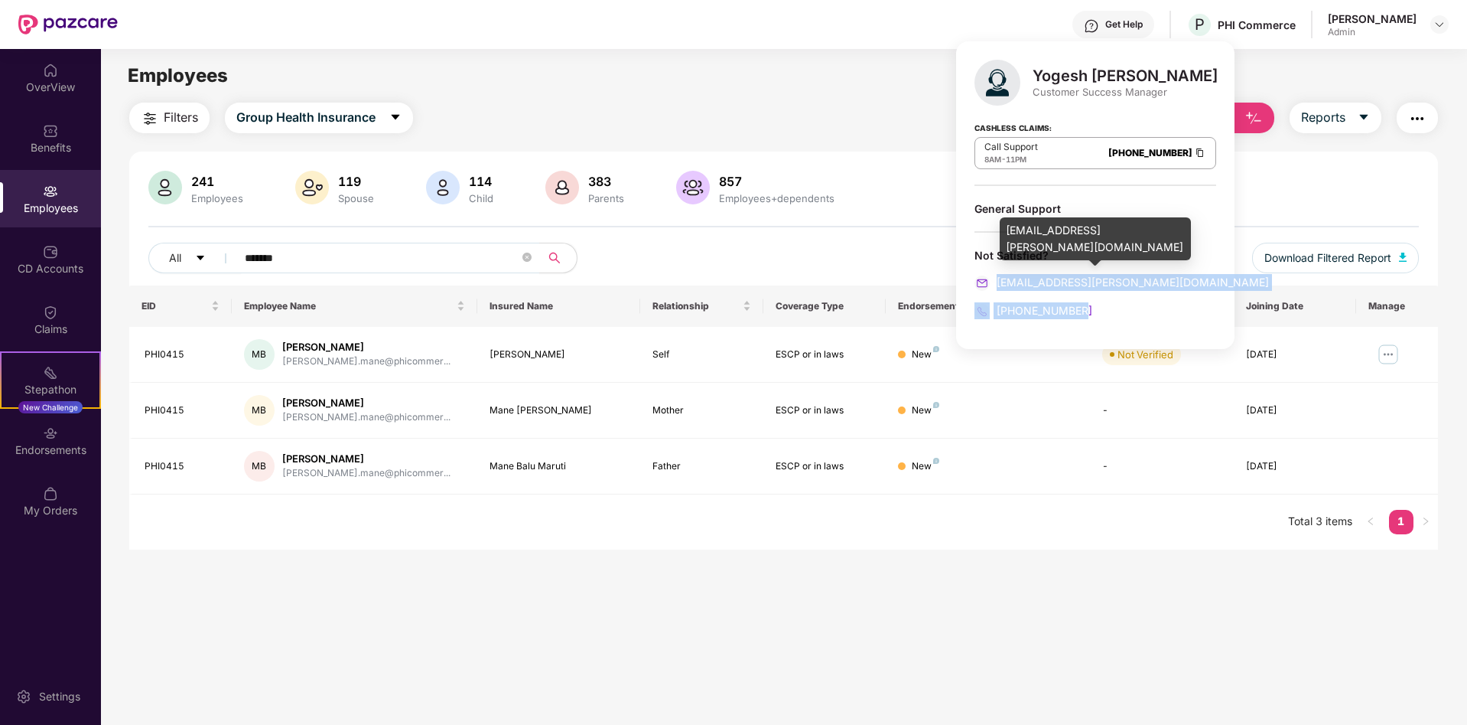
drag, startPoint x: 1093, startPoint y: 317, endPoint x: 997, endPoint y: 280, distance: 102.4
click at [997, 280] on div "Not Satisfied? yogesh.suryawanshi@pazcare.com +919657471356" at bounding box center [1096, 283] width 242 height 71
copy div "yogesh.suryawanshi@pazcare.com +919657471356"
